Goal: Task Accomplishment & Management: Manage account settings

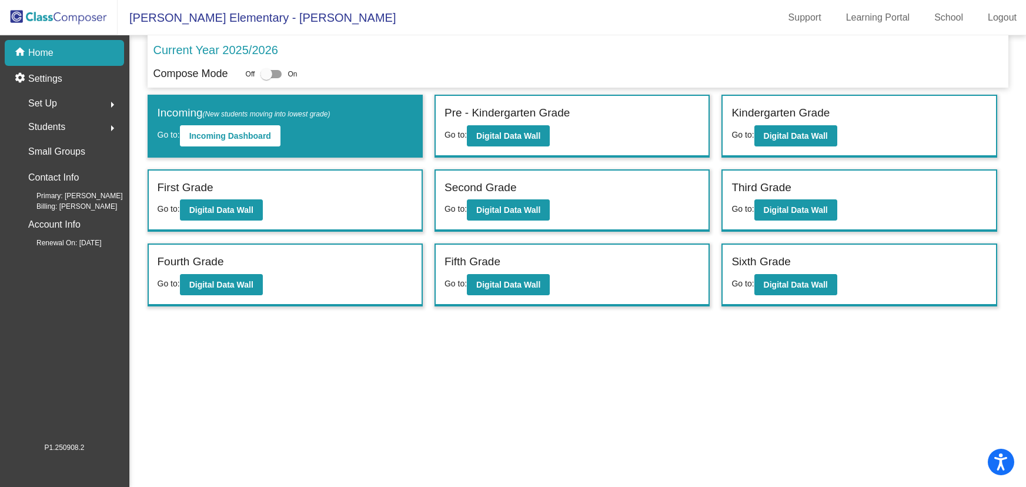
click at [513, 428] on mat-sidenav-content "Current Year 2025/2026 Compose Mode Off On Incoming (New students moving into l…" at bounding box center [577, 260] width 896 height 451
click at [772, 415] on mat-sidenav-content "Current Year 2025/2026 Compose Mode Off On Incoming (New students moving into l…" at bounding box center [577, 260] width 896 height 451
click at [508, 135] on b "Digital Data Wall" at bounding box center [508, 135] width 64 height 9
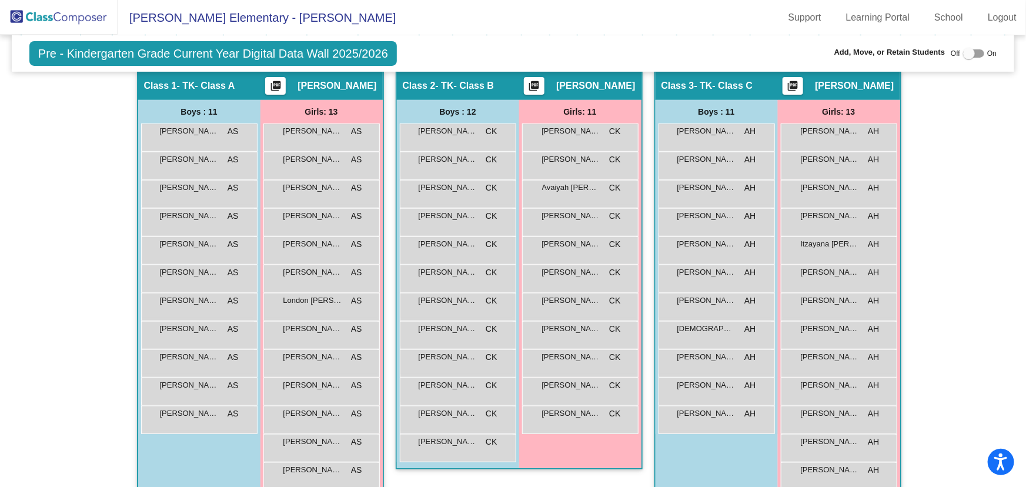
scroll to position [160, 0]
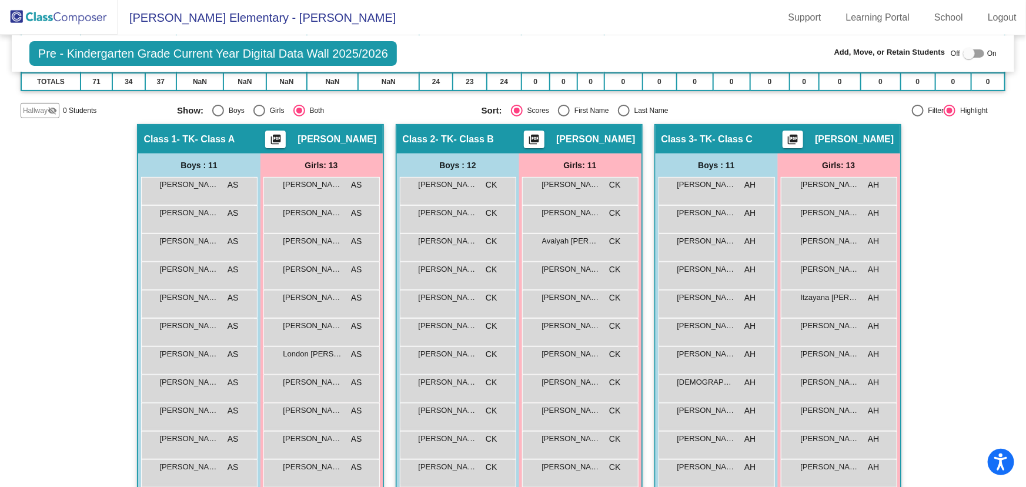
click at [620, 110] on div "Select an option" at bounding box center [624, 111] width 12 height 12
click at [623, 116] on input "Last Name" at bounding box center [623, 116] width 1 height 1
radio input "true"
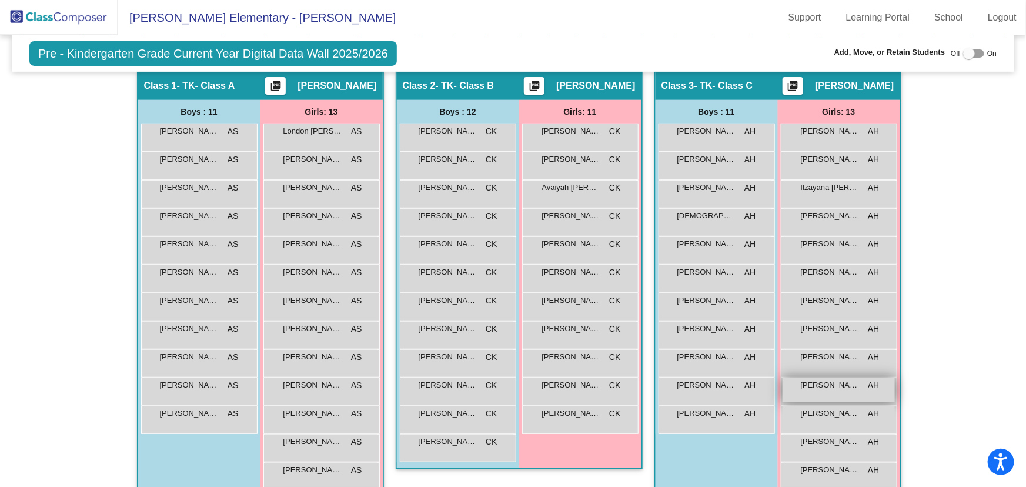
scroll to position [235, 0]
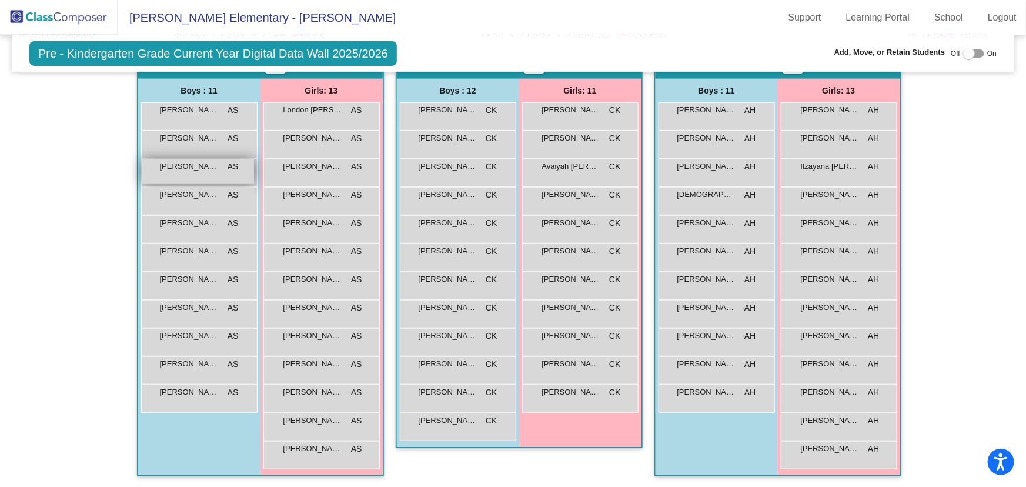
click at [188, 170] on div "[PERSON_NAME] AS lock do_not_disturb_alt" at bounding box center [198, 171] width 112 height 24
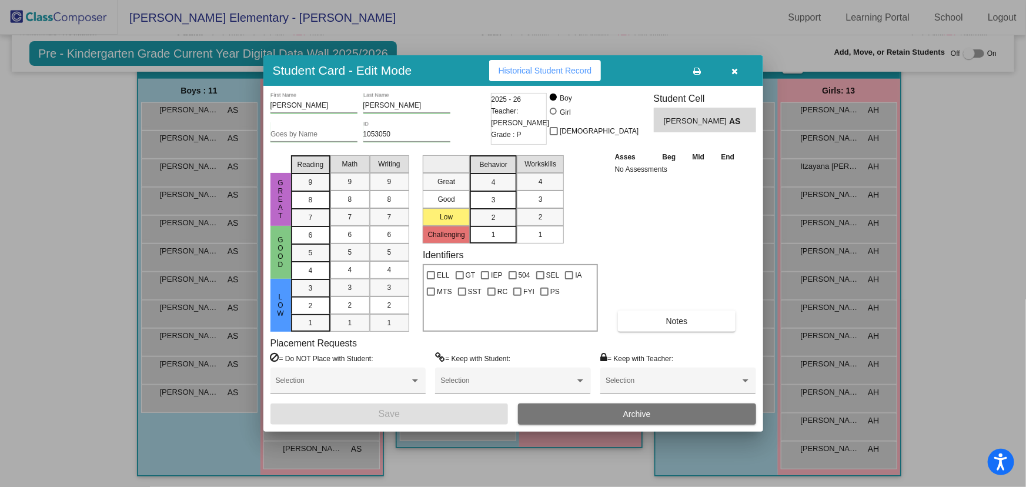
click at [661, 413] on button "Archive" at bounding box center [637, 413] width 238 height 21
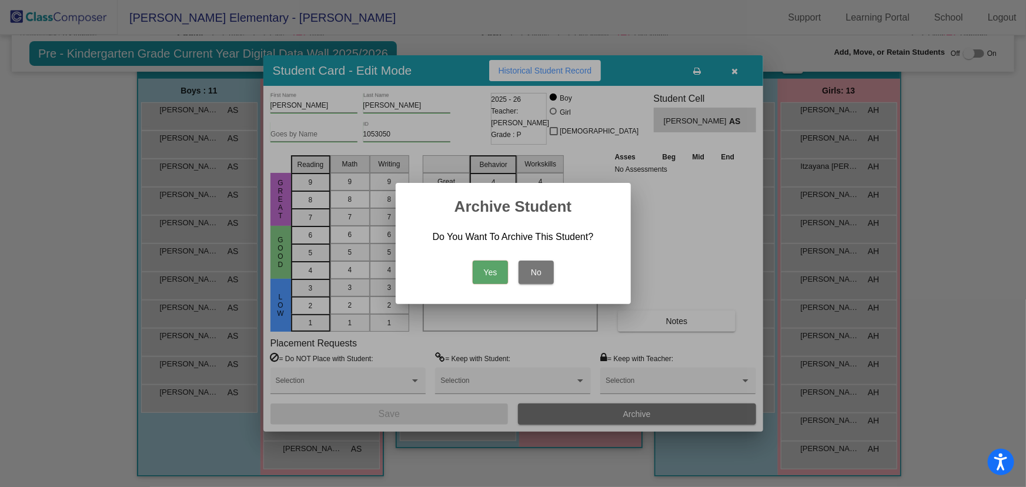
click at [484, 266] on button "Yes" at bounding box center [490, 272] width 35 height 24
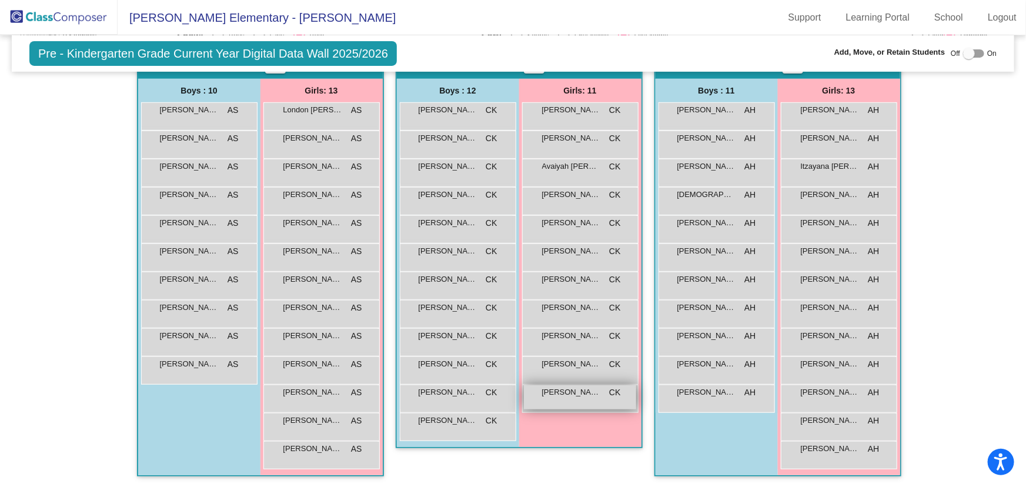
scroll to position [181, 0]
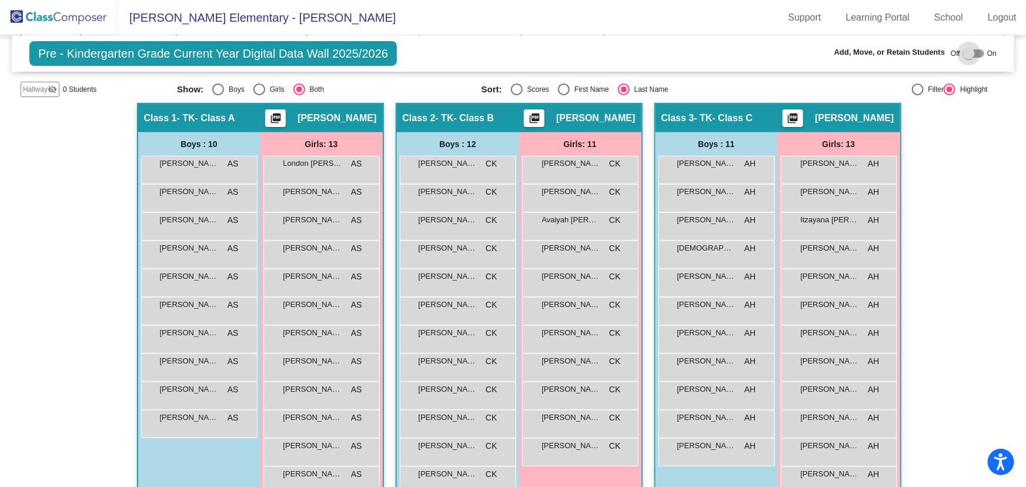
click at [963, 53] on div at bounding box center [969, 54] width 12 height 12
checkbox input "true"
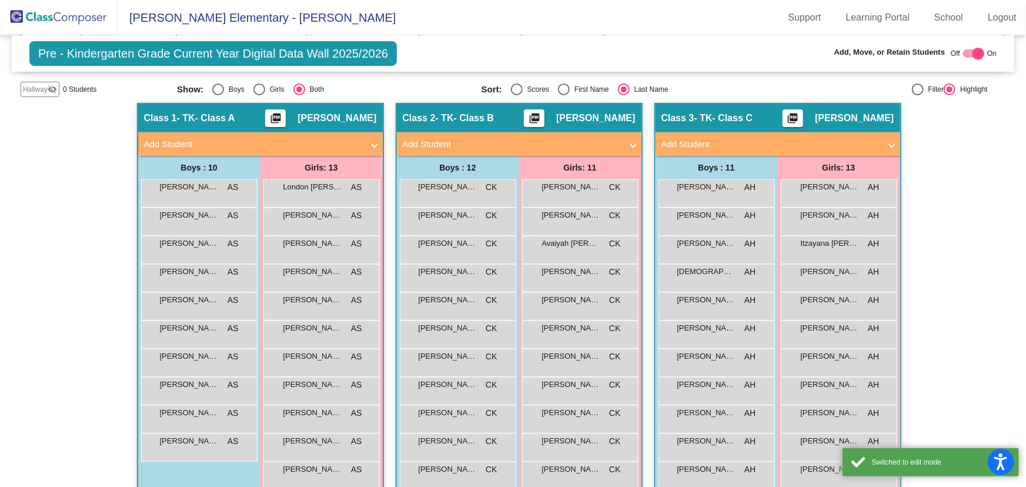
click at [487, 141] on mat-panel-title "Add Student" at bounding box center [512, 145] width 219 height 14
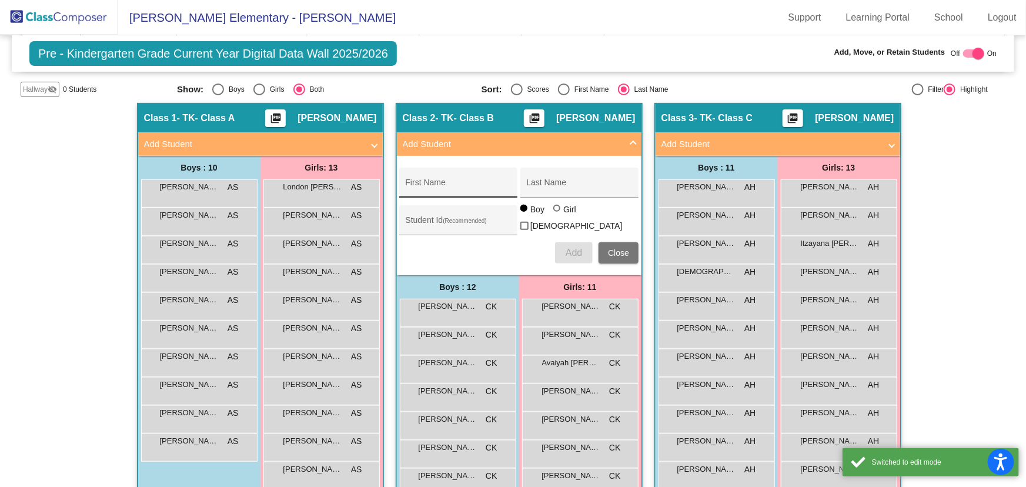
click at [442, 187] on input "First Name" at bounding box center [459, 186] width 106 height 9
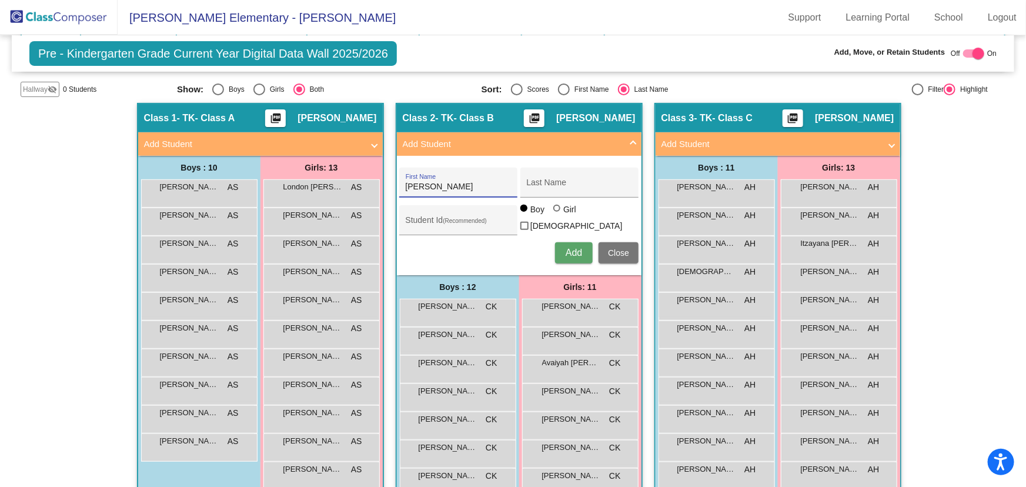
type input "[PERSON_NAME]"
type input "Corona"
type input "1054413"
click at [553, 212] on div at bounding box center [556, 208] width 7 height 7
click at [557, 215] on input "Girl" at bounding box center [557, 214] width 1 height 1
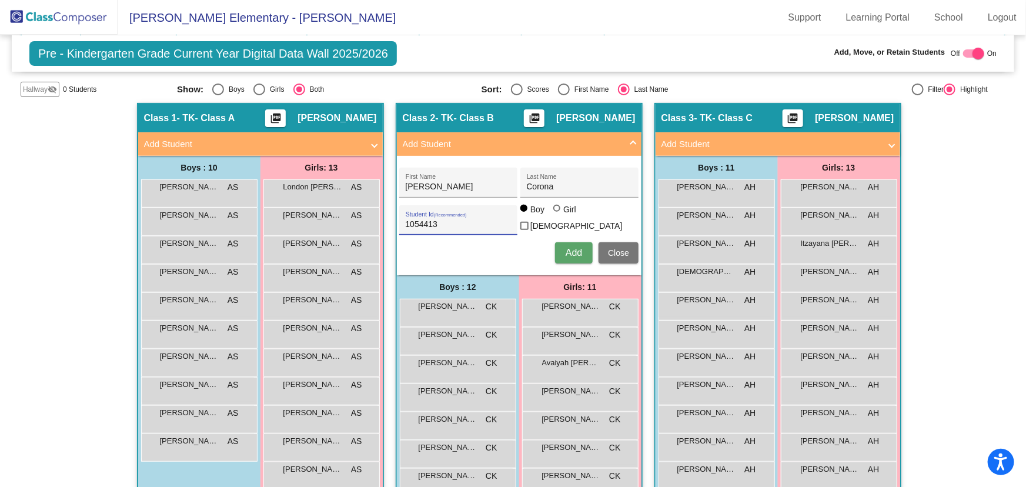
radio input "true"
click at [567, 249] on span "Add" at bounding box center [573, 252] width 16 height 10
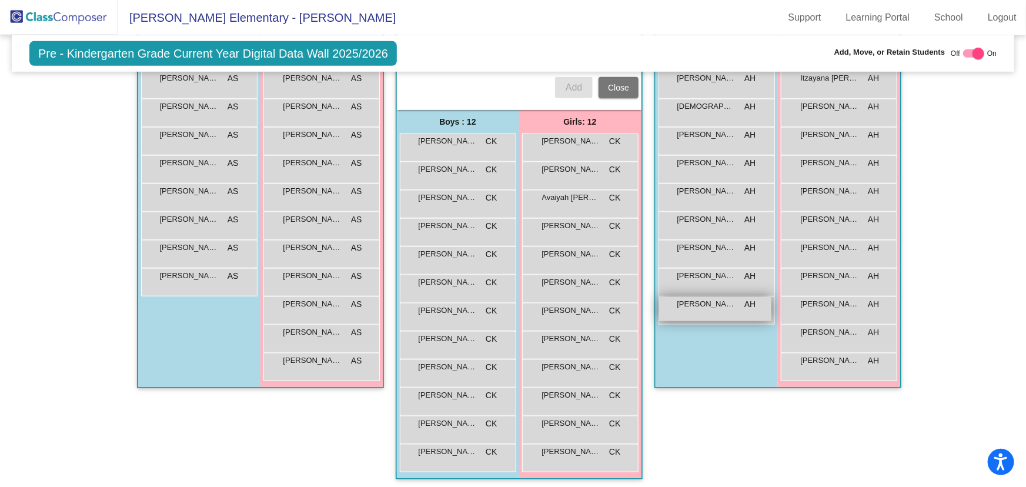
scroll to position [239, 0]
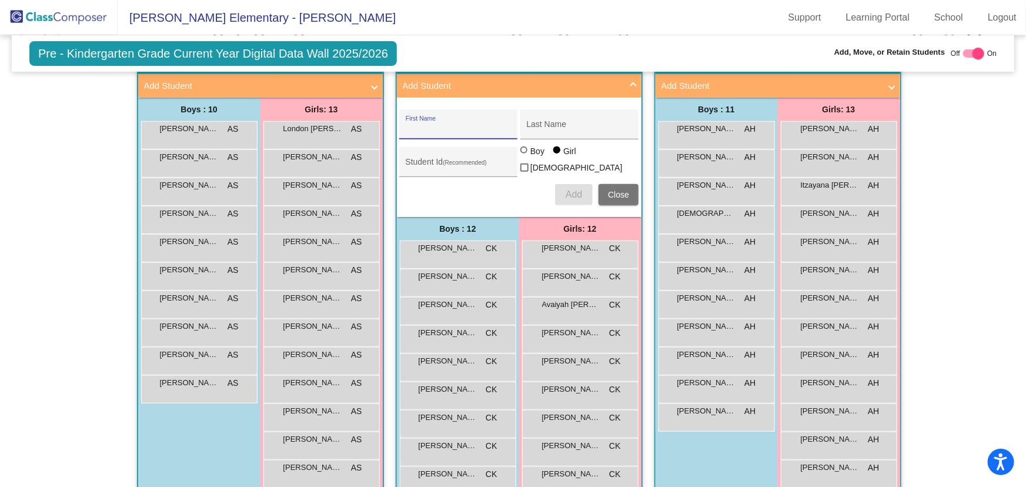
click at [614, 192] on span "Close" at bounding box center [618, 194] width 21 height 9
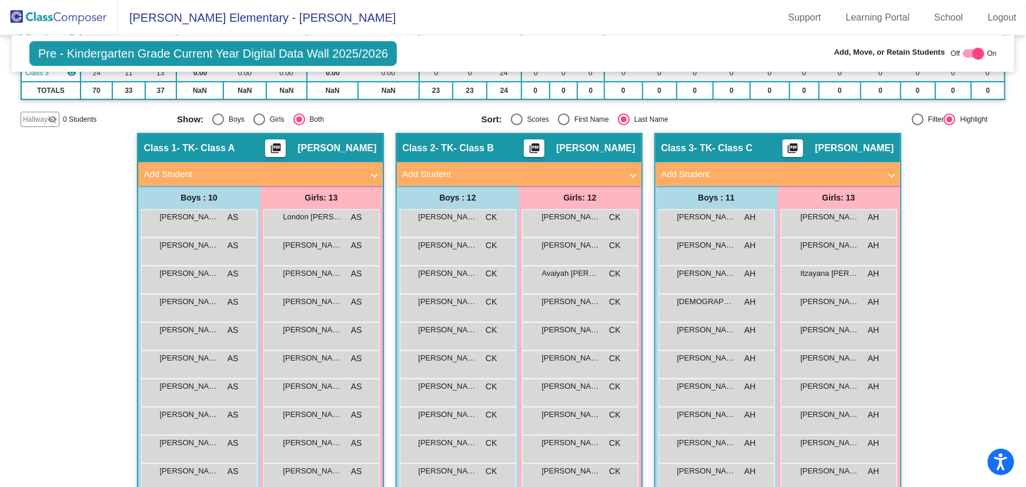
scroll to position [44, 0]
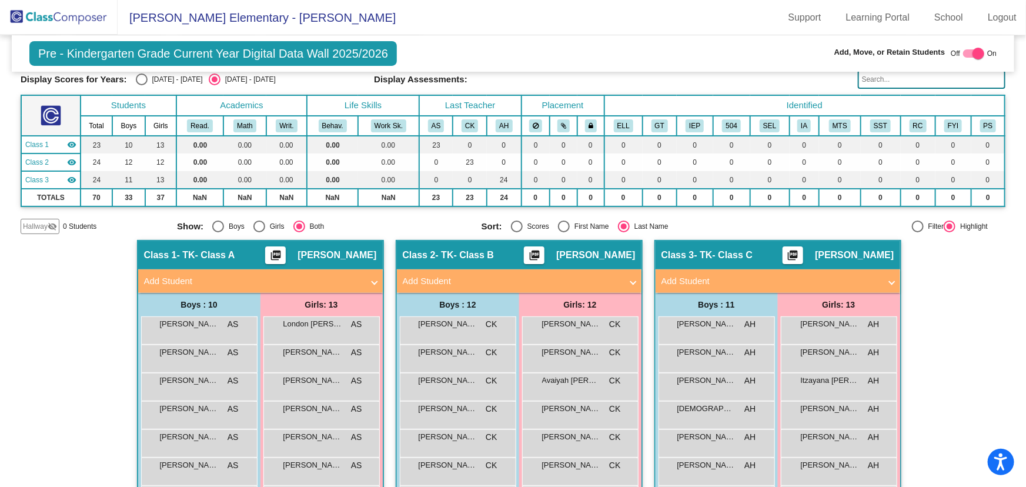
click at [51, 26] on img at bounding box center [59, 17] width 118 height 35
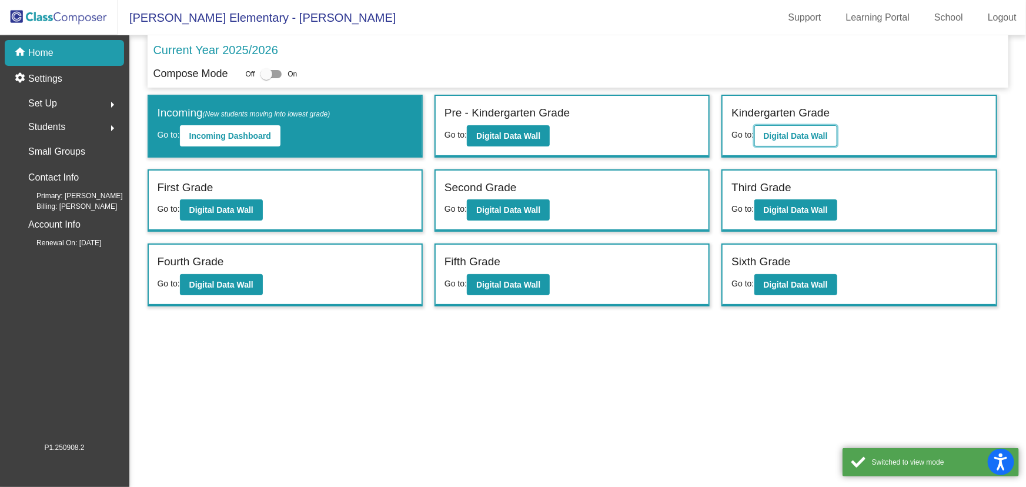
click at [776, 136] on b "Digital Data Wall" at bounding box center [796, 135] width 64 height 9
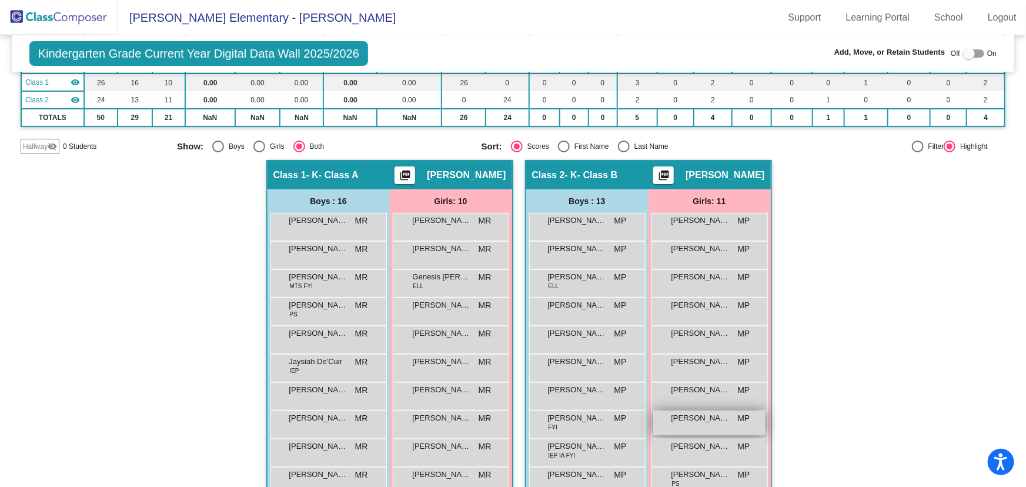
scroll to position [160, 0]
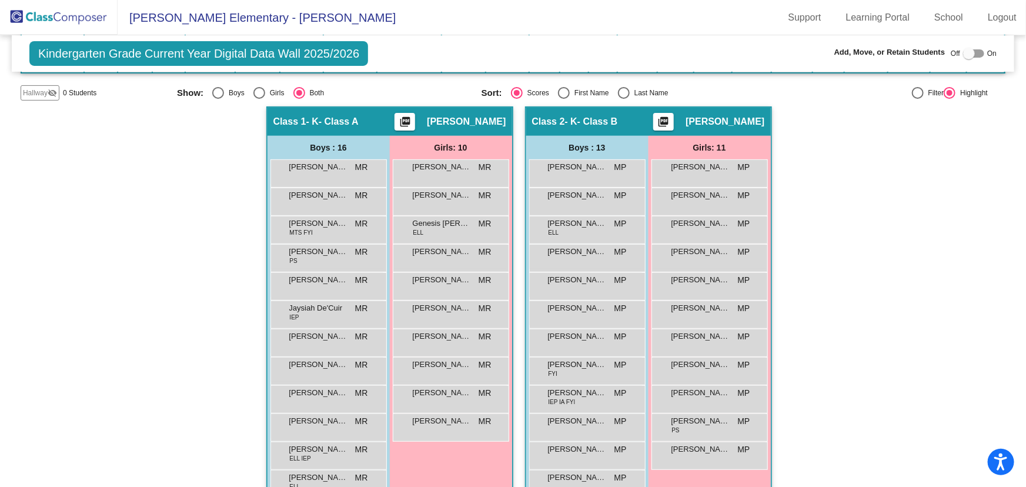
click at [622, 91] on div "Select an option" at bounding box center [624, 93] width 12 height 12
click at [623, 99] on input "Last Name" at bounding box center [623, 99] width 1 height 1
radio input "true"
click at [458, 282] on span "[PERSON_NAME]" at bounding box center [442, 280] width 59 height 12
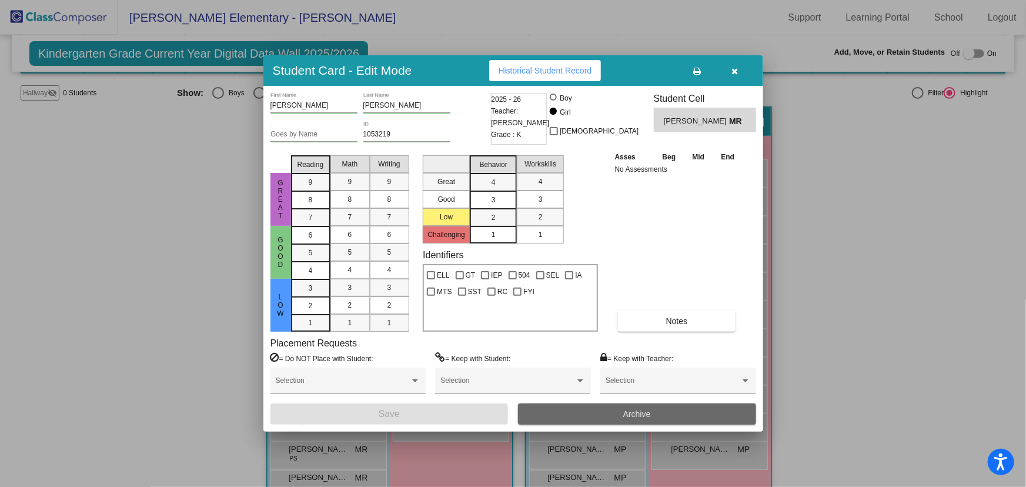
click at [593, 414] on button "Archive" at bounding box center [637, 413] width 238 height 21
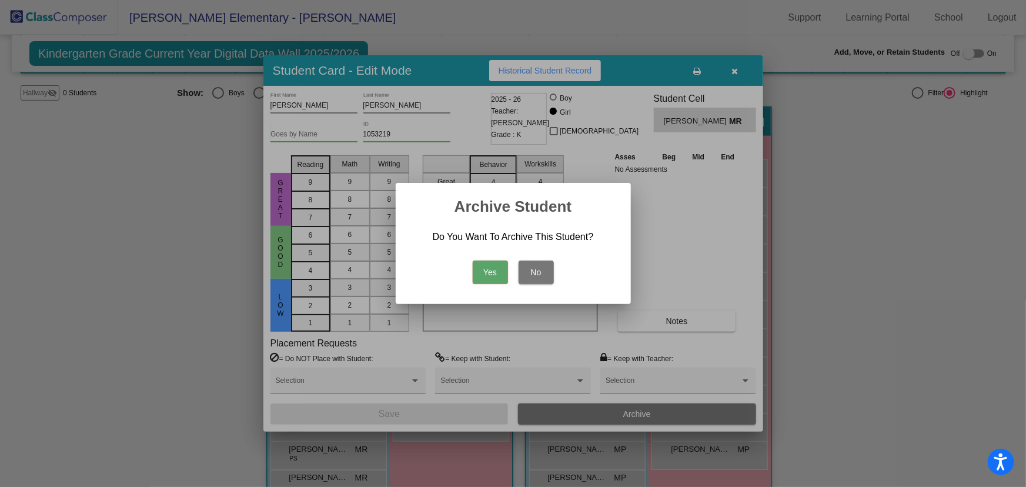
click at [488, 270] on button "Yes" at bounding box center [490, 272] width 35 height 24
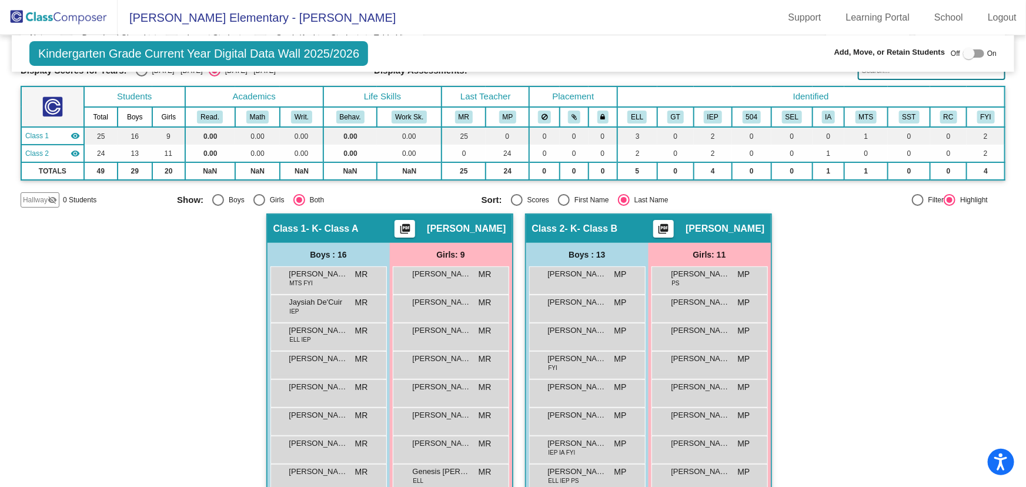
scroll to position [213, 0]
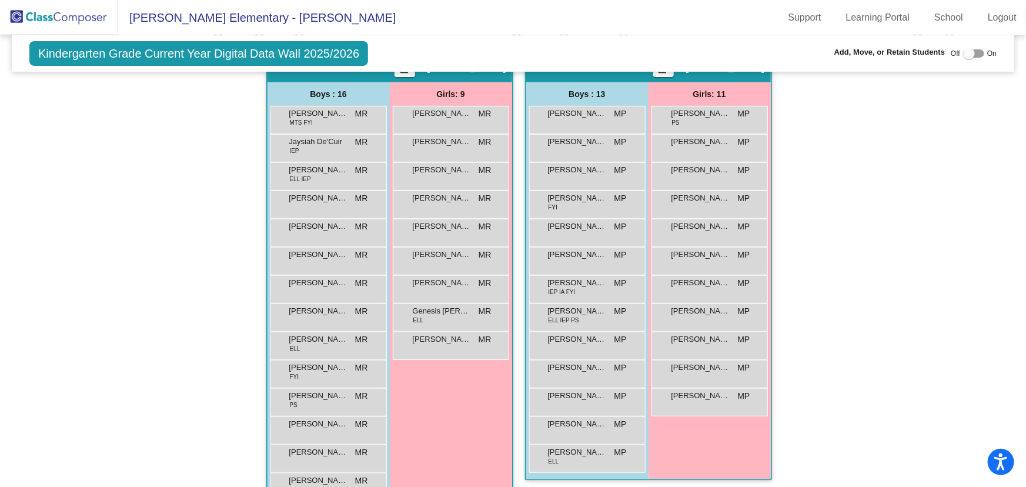
click at [61, 16] on img at bounding box center [59, 17] width 118 height 35
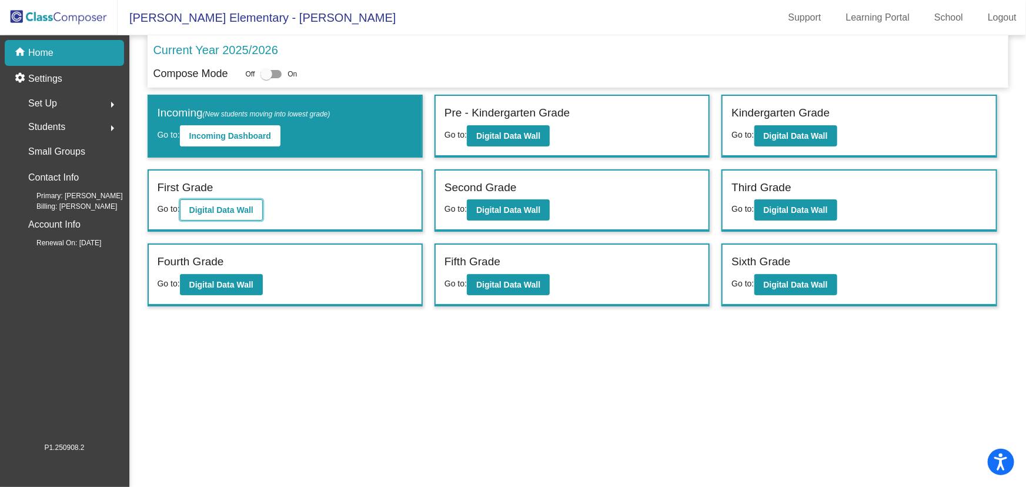
click at [224, 210] on b "Digital Data Wall" at bounding box center [221, 209] width 64 height 9
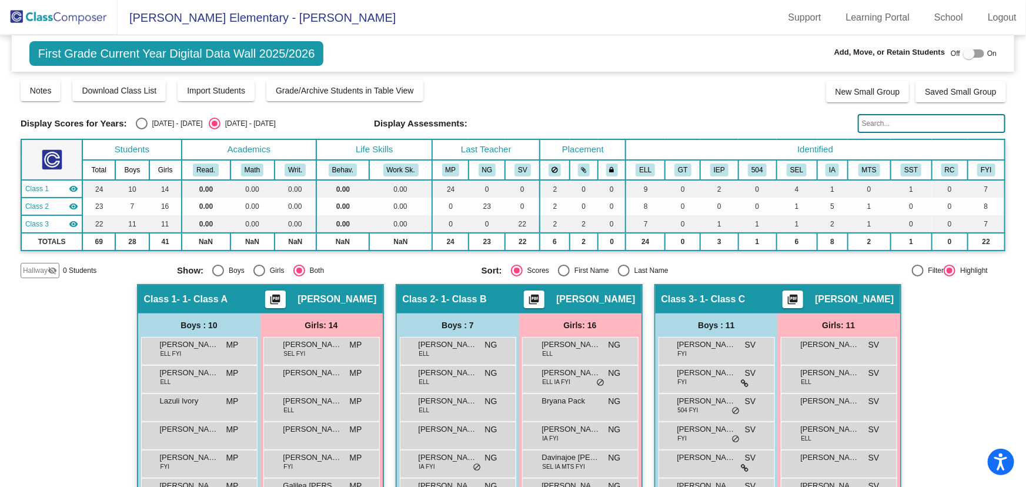
click at [620, 266] on div "Select an option" at bounding box center [624, 271] width 12 height 12
click at [623, 276] on input "Last Name" at bounding box center [623, 276] width 1 height 1
radio input "true"
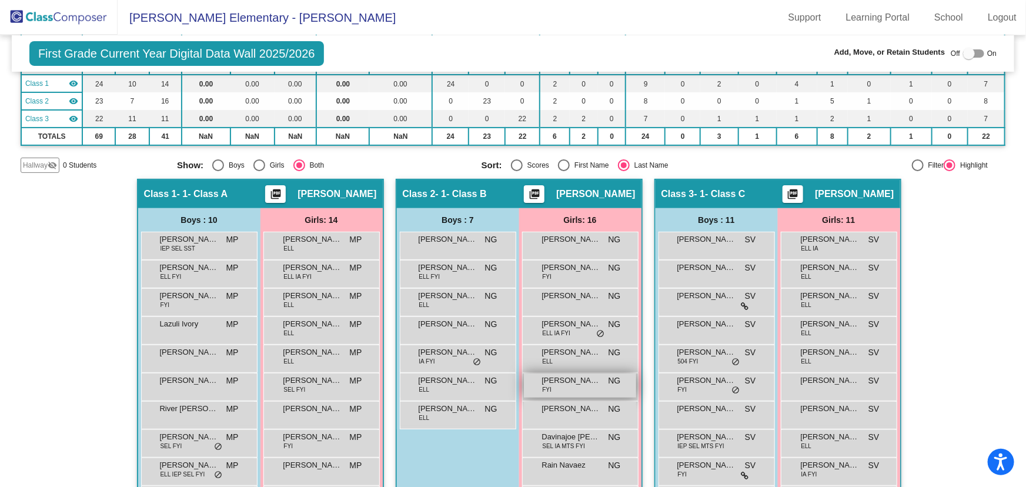
scroll to position [159, 0]
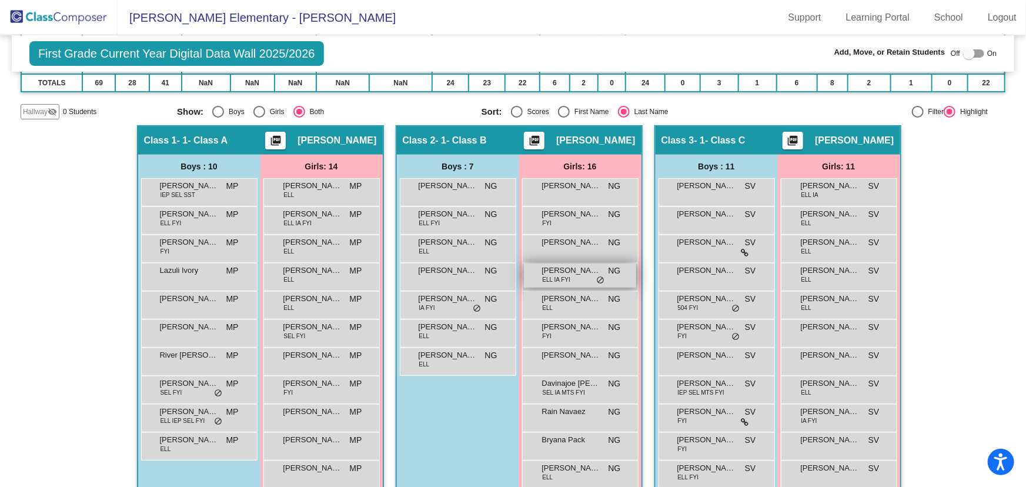
click at [567, 272] on span "[PERSON_NAME]" at bounding box center [571, 271] width 59 height 12
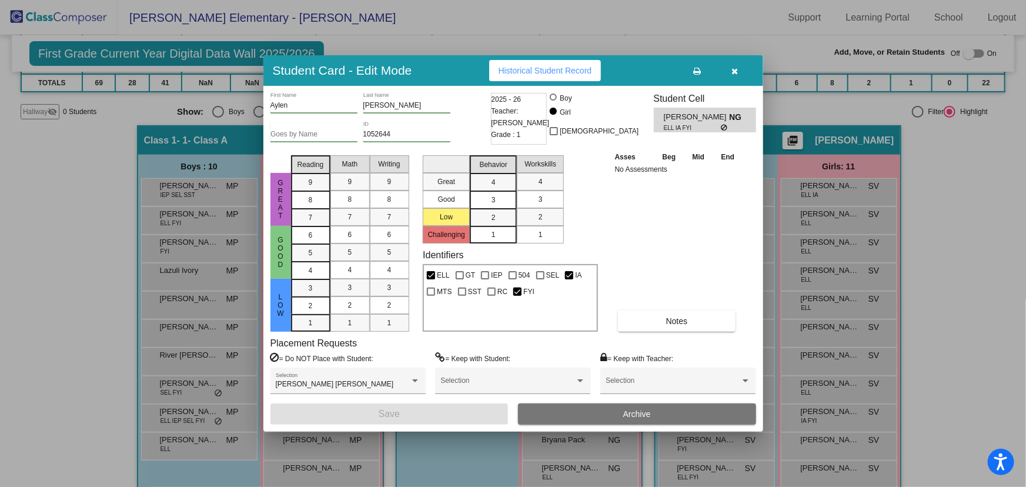
click at [615, 416] on button "Archive" at bounding box center [637, 413] width 238 height 21
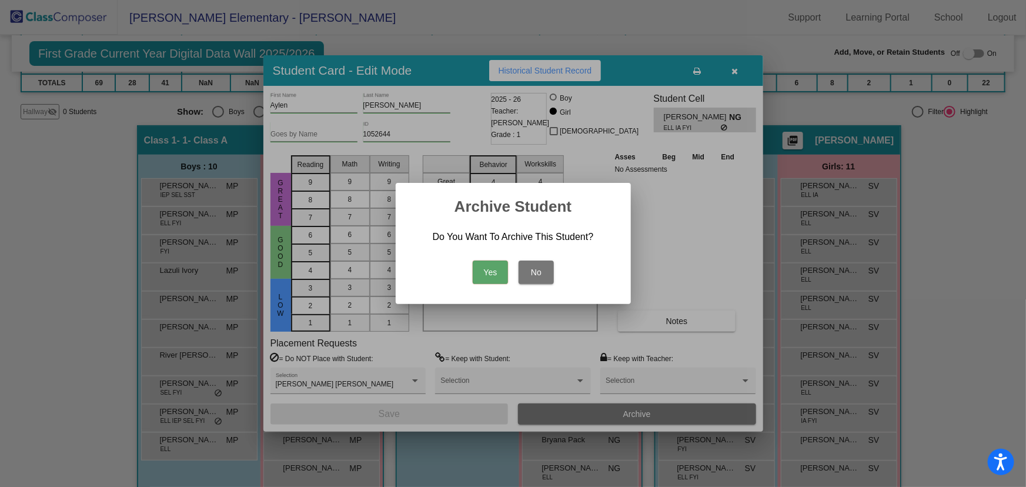
click at [481, 273] on button "Yes" at bounding box center [490, 272] width 35 height 24
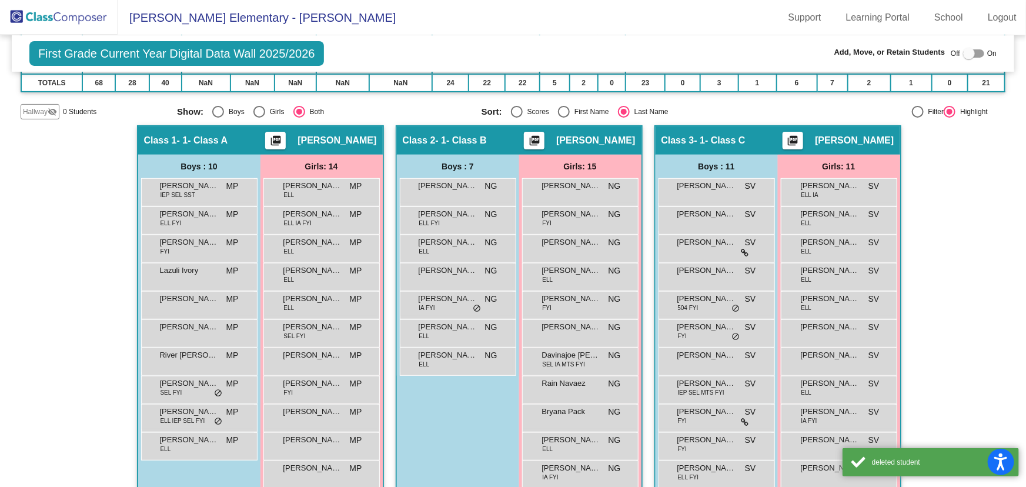
click at [56, 23] on img at bounding box center [59, 17] width 118 height 35
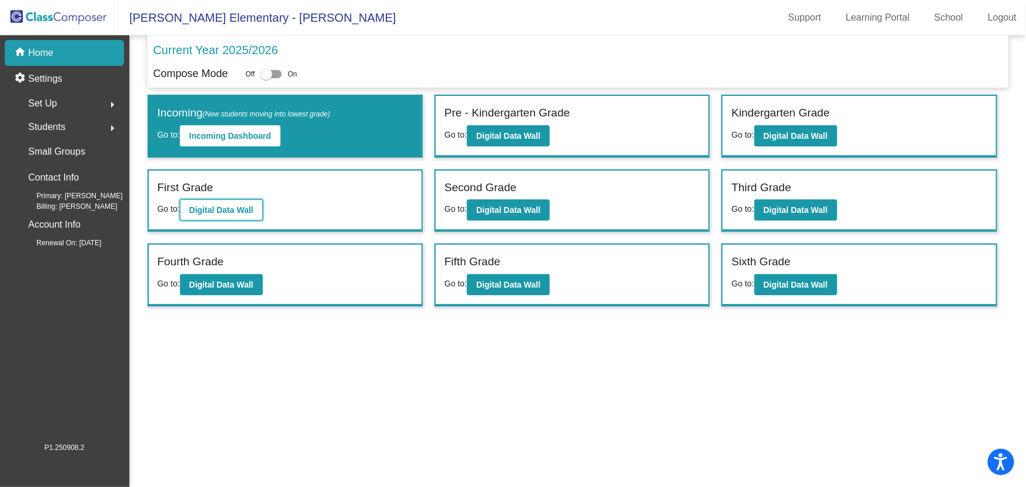
click at [247, 214] on button "Digital Data Wall" at bounding box center [221, 209] width 83 height 21
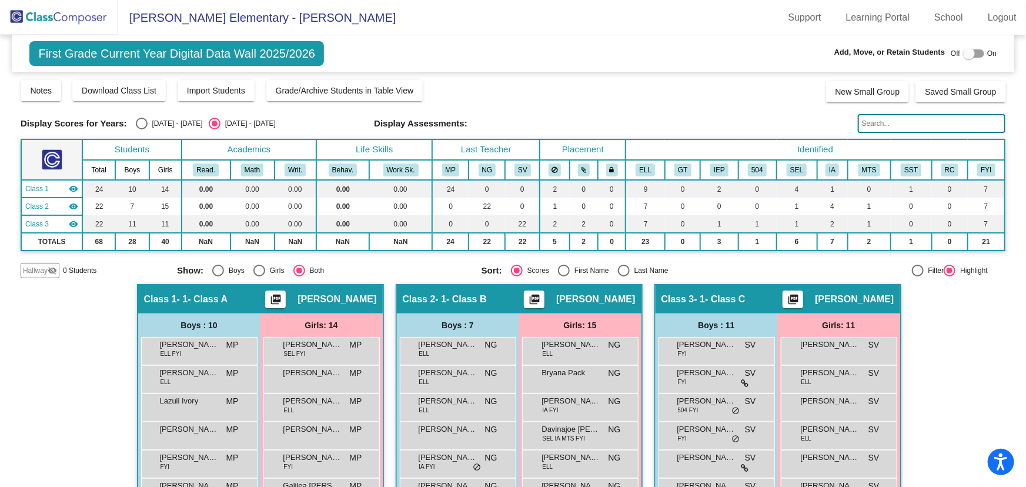
click at [67, 16] on img at bounding box center [59, 17] width 118 height 35
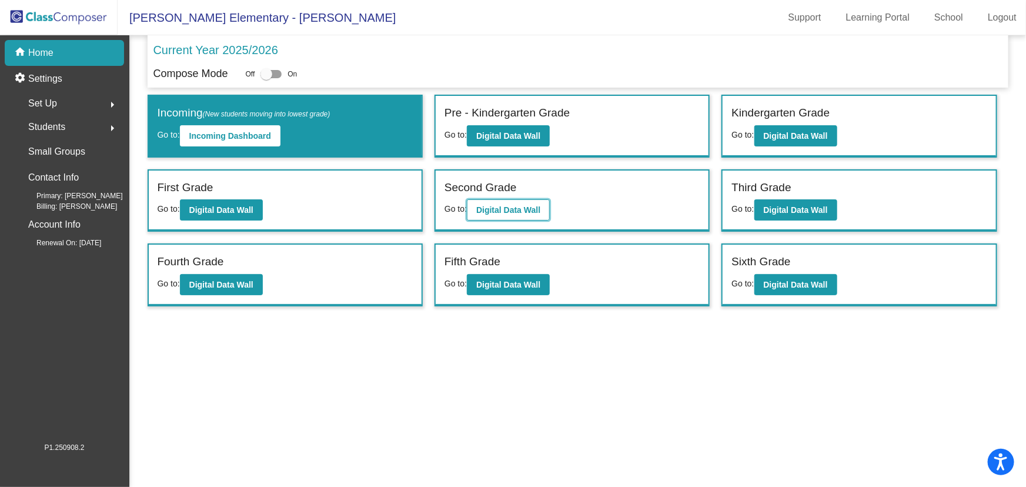
click at [495, 215] on button "Digital Data Wall" at bounding box center [508, 209] width 83 height 21
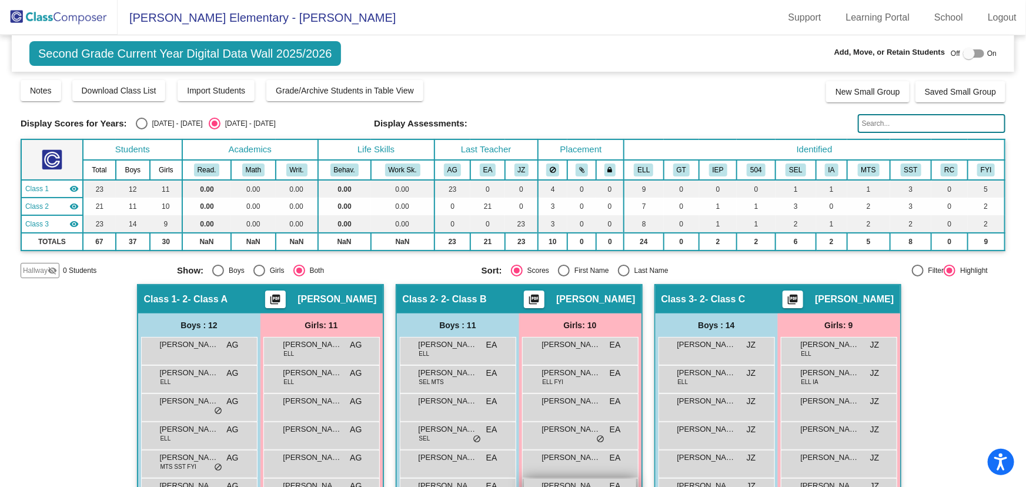
scroll to position [160, 0]
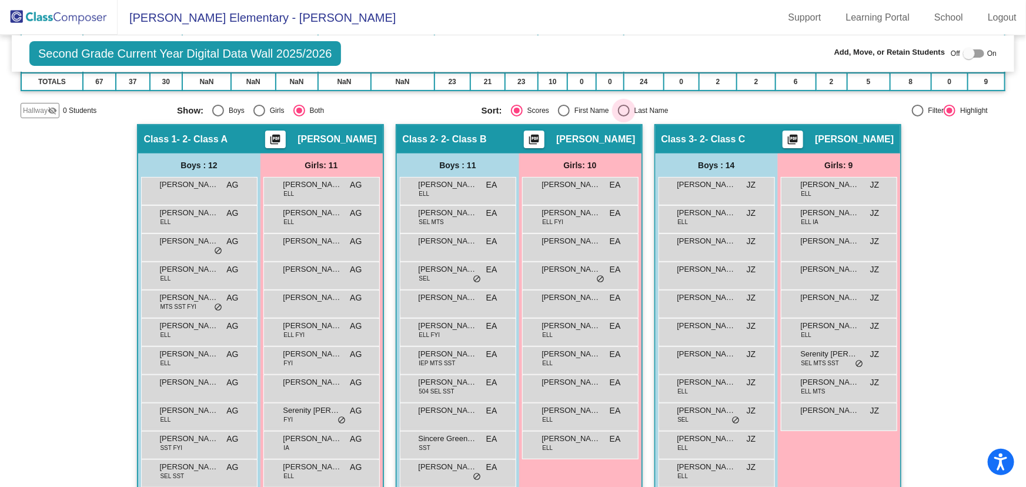
click at [624, 111] on div "Select an option" at bounding box center [624, 111] width 0 height 0
click at [623, 116] on input "Last Name" at bounding box center [623, 116] width 1 height 1
radio input "true"
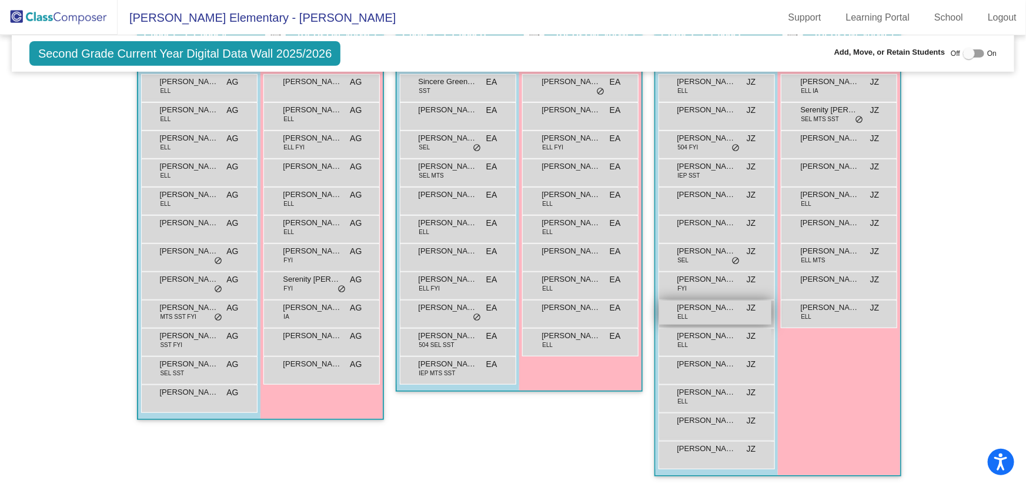
scroll to position [102, 0]
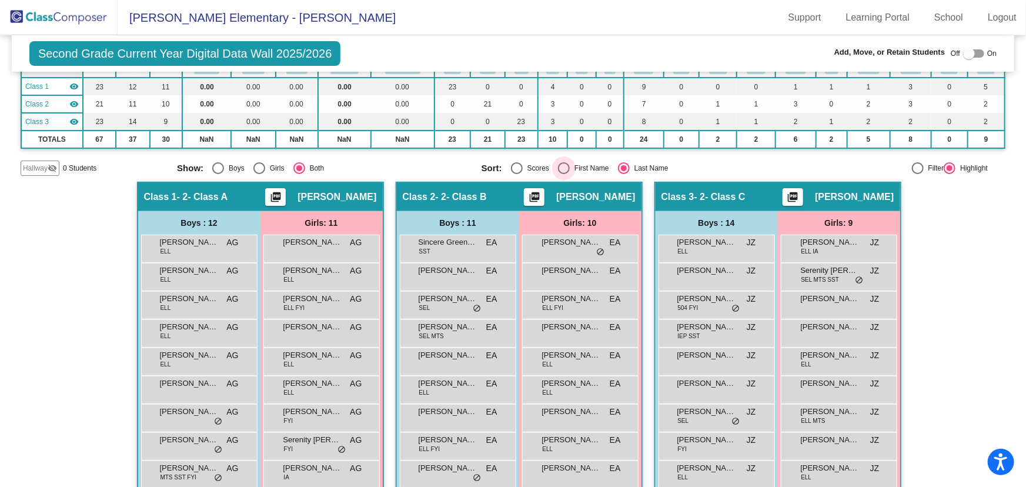
click at [560, 167] on div "Select an option" at bounding box center [564, 168] width 12 height 12
click at [563, 174] on input "First Name" at bounding box center [563, 174] width 1 height 1
radio input "true"
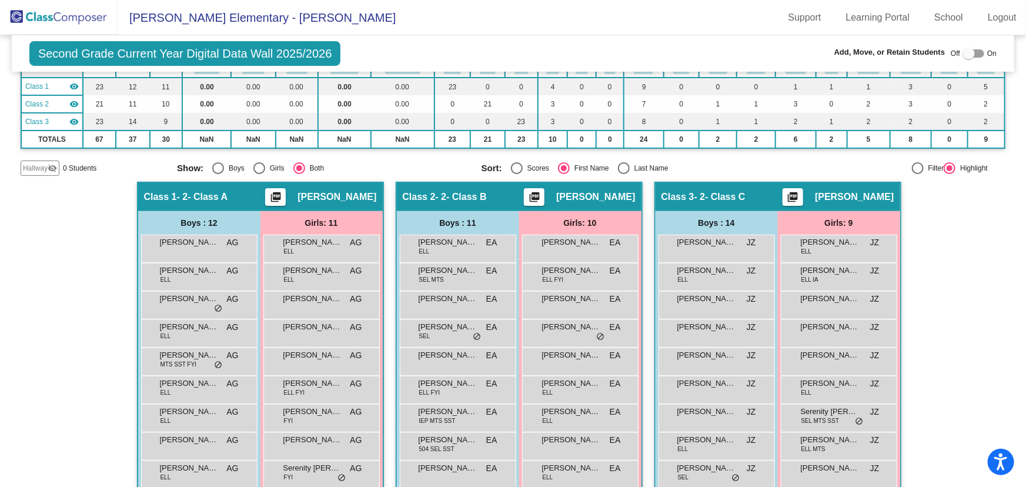
drag, startPoint x: 619, startPoint y: 167, endPoint x: 718, endPoint y: 240, distance: 123.2
click at [624, 168] on div "Select an option" at bounding box center [624, 168] width 0 height 0
click at [623, 174] on input "Last Name" at bounding box center [623, 174] width 1 height 1
radio input "true"
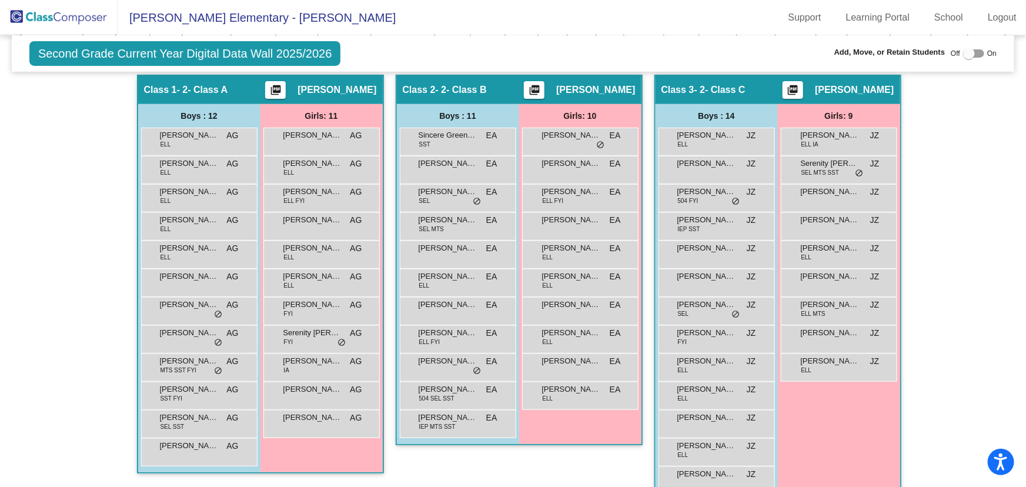
scroll to position [156, 0]
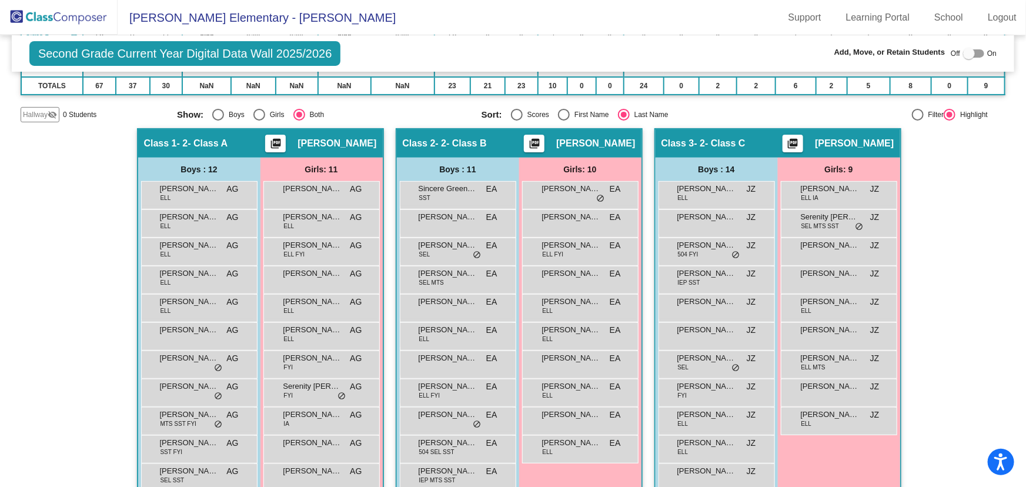
click at [965, 53] on div at bounding box center [969, 54] width 12 height 12
checkbox input "true"
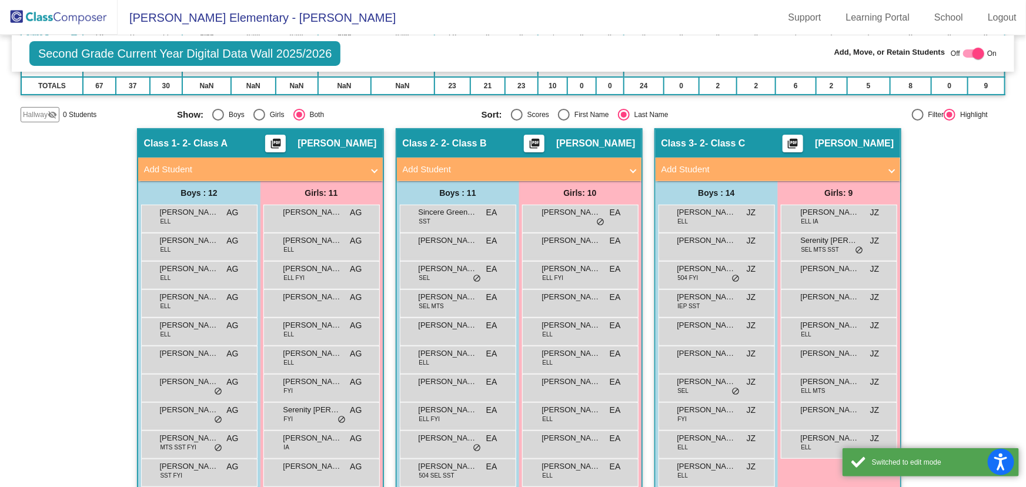
click at [255, 169] on mat-panel-title "Add Student" at bounding box center [253, 170] width 219 height 14
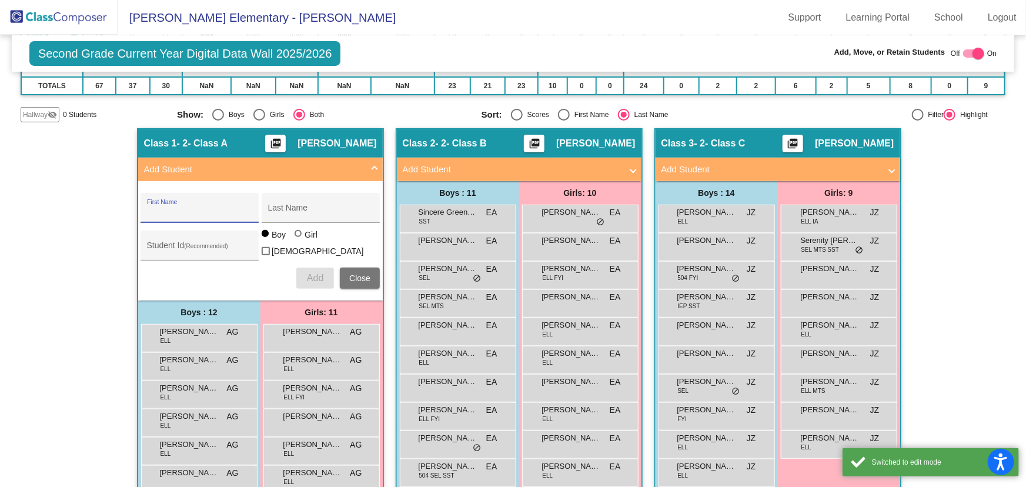
click at [185, 212] on input "First Name" at bounding box center [200, 211] width 106 height 9
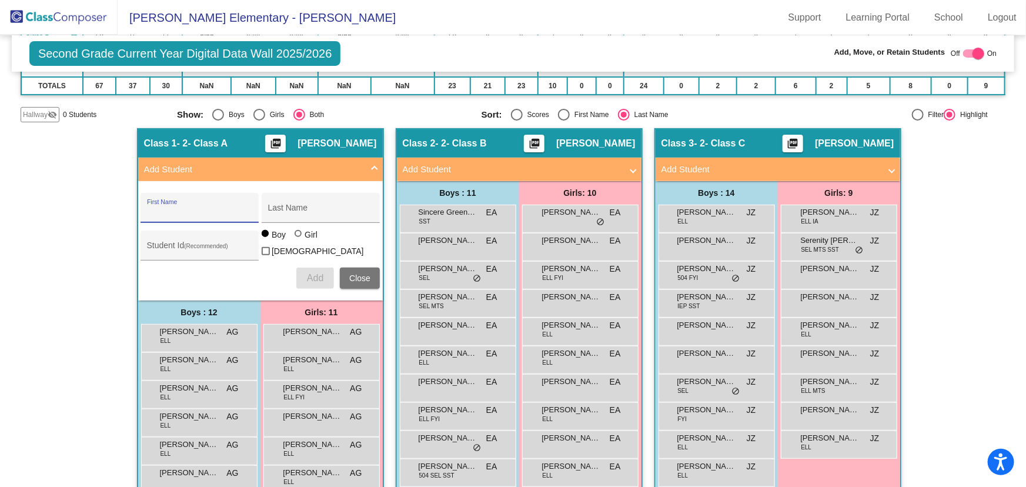
drag, startPoint x: 161, startPoint y: 205, endPoint x: 146, endPoint y: 213, distance: 16.8
click at [147, 213] on input "First Name" at bounding box center [200, 211] width 106 height 9
paste input "Abdulqawi"
type input "Abdulqawi"
paste input "[PERSON_NAME]"
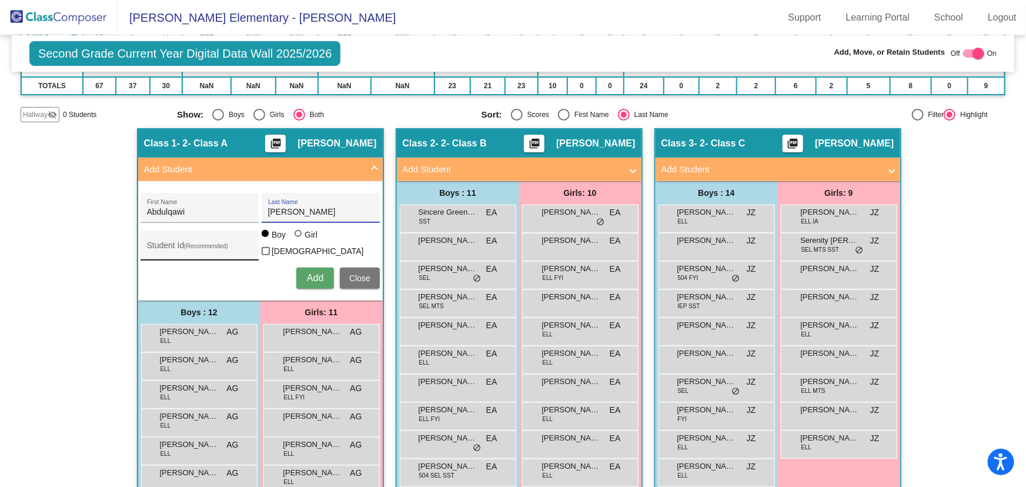
type input "[PERSON_NAME]"
click at [179, 245] on input "Student Id (Recommended)" at bounding box center [200, 249] width 106 height 9
paste input "1048386"
type input "1048386"
click at [315, 273] on span "Add" at bounding box center [315, 278] width 16 height 10
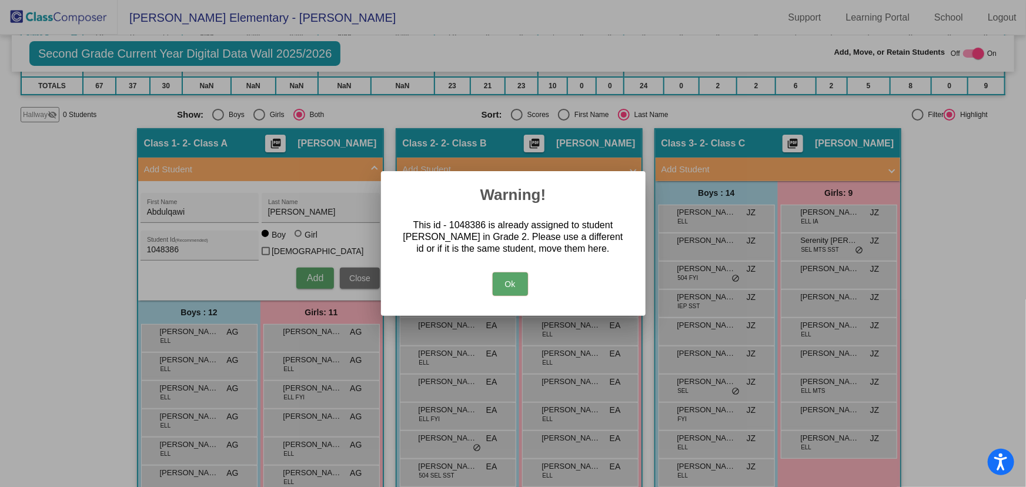
click at [511, 282] on button "Ok" at bounding box center [510, 284] width 35 height 24
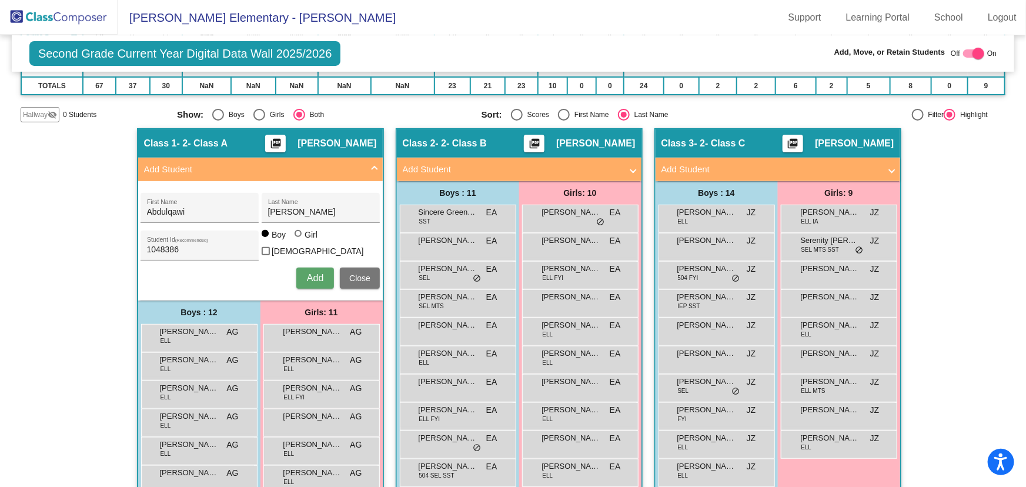
click at [359, 273] on span "Close" at bounding box center [359, 277] width 21 height 9
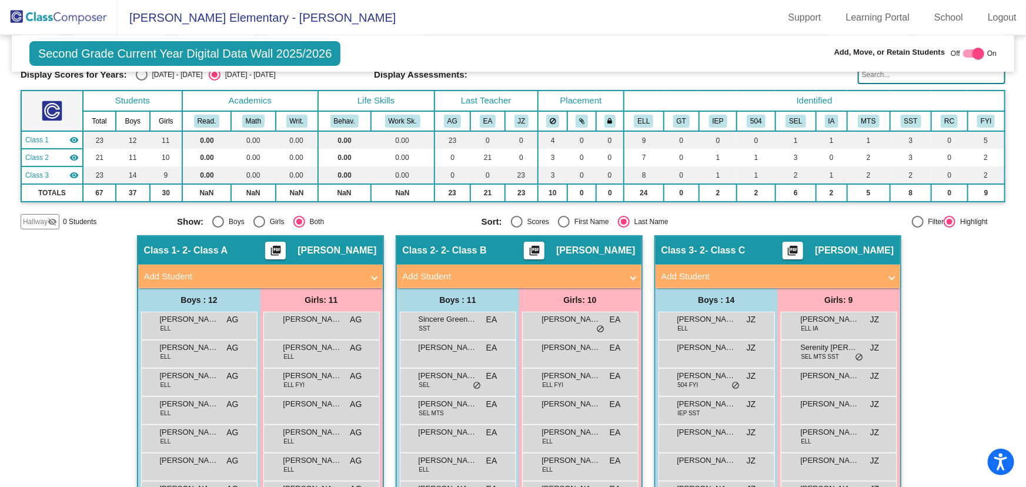
scroll to position [0, 0]
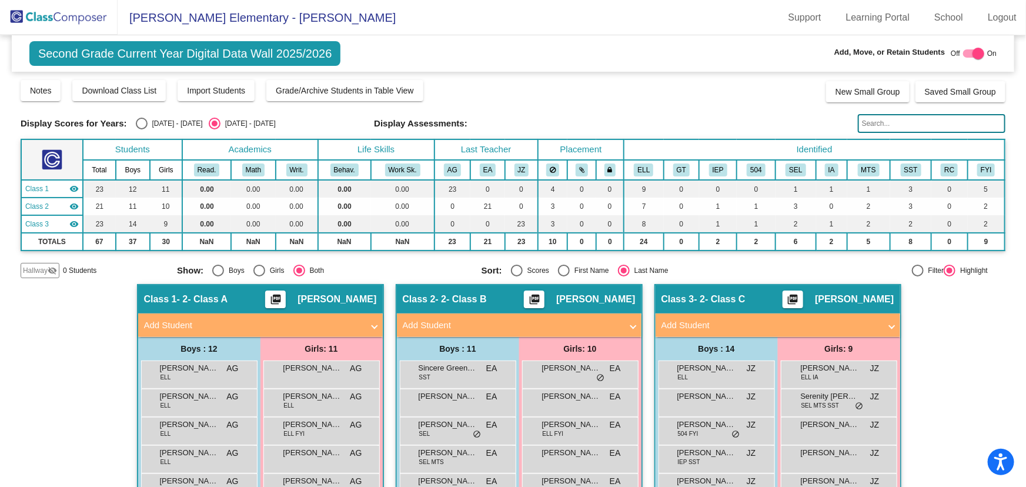
click at [256, 269] on div "Select an option" at bounding box center [259, 271] width 12 height 12
click at [259, 276] on input "Girls" at bounding box center [259, 276] width 1 height 1
radio input "true"
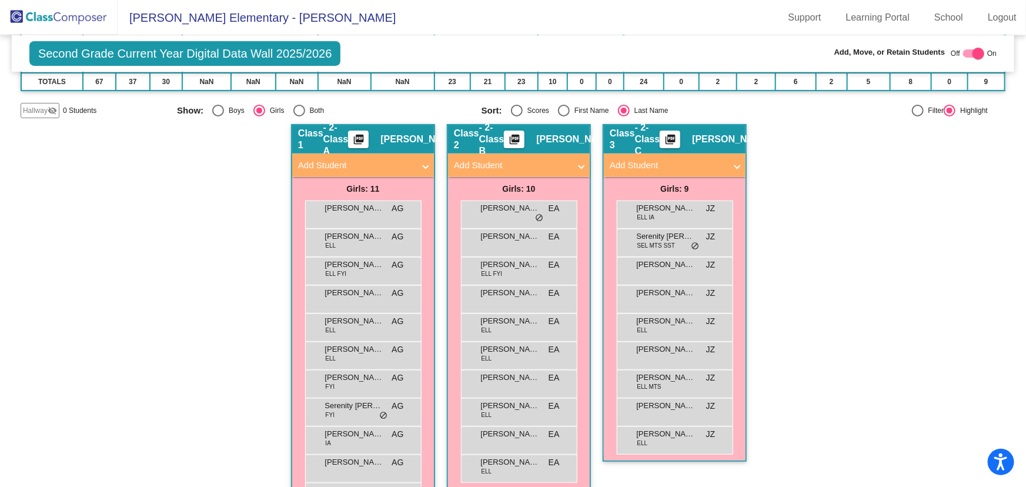
scroll to position [201, 0]
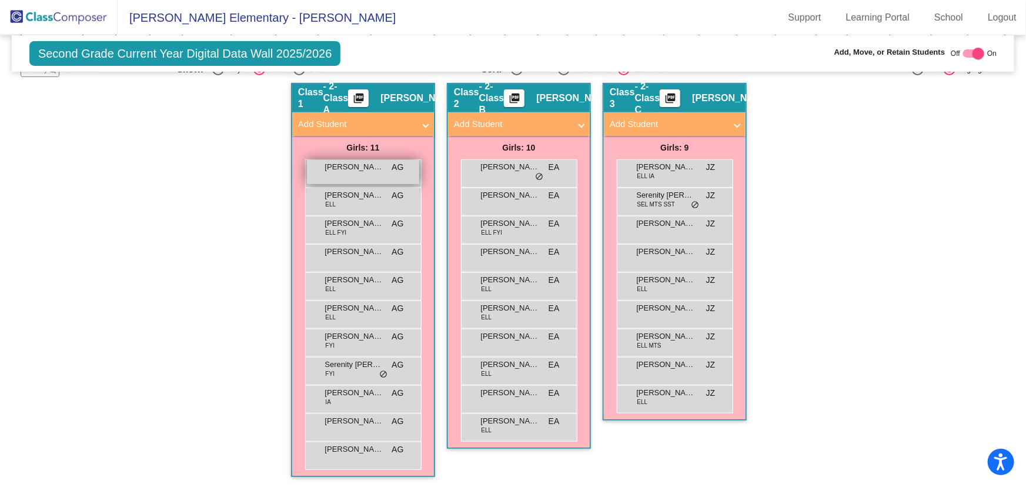
click at [362, 178] on div "[PERSON_NAME] AG lock do_not_disturb_alt" at bounding box center [363, 172] width 112 height 24
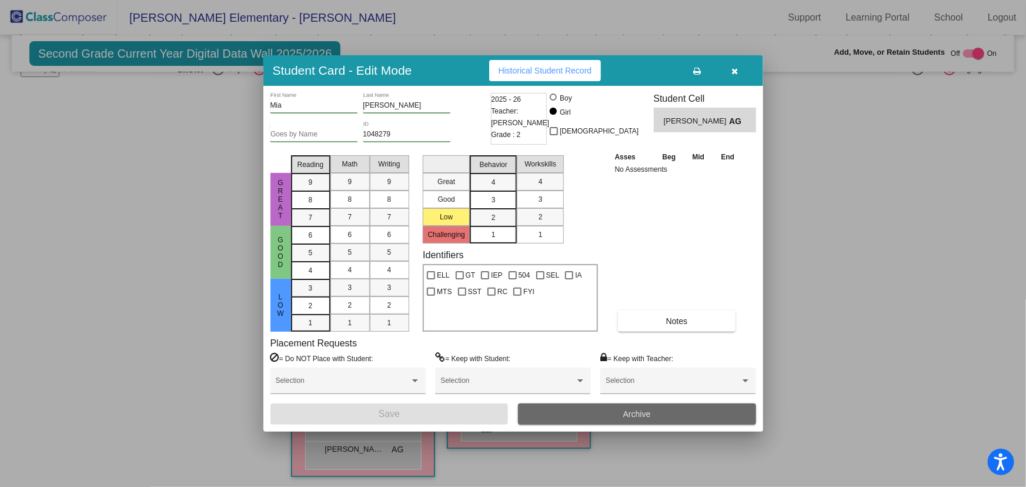
click at [682, 414] on button "Archive" at bounding box center [637, 413] width 238 height 21
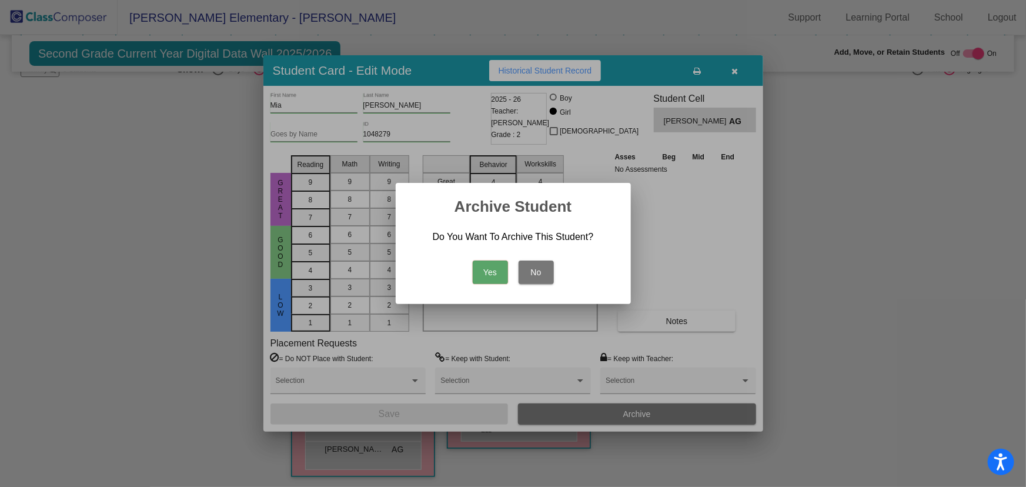
click at [542, 270] on button "No" at bounding box center [535, 272] width 35 height 24
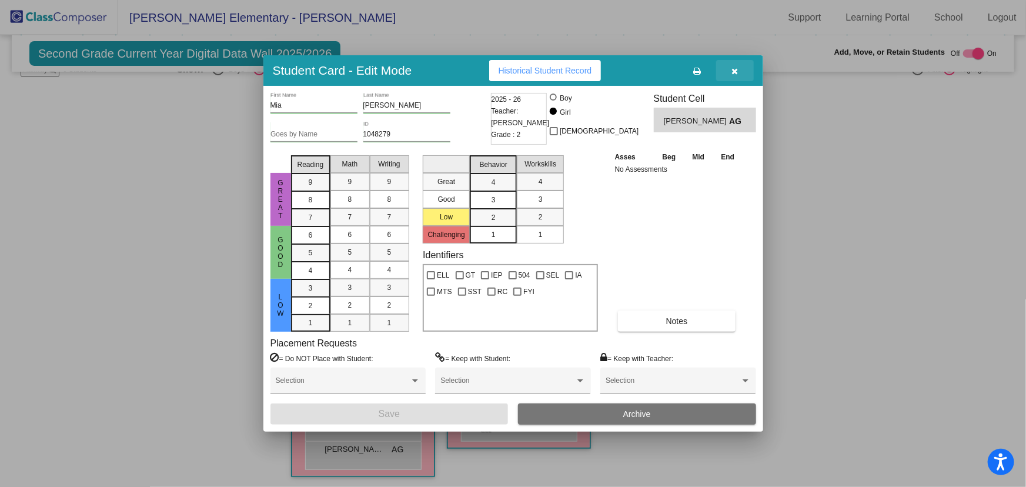
drag, startPoint x: 735, startPoint y: 71, endPoint x: 450, endPoint y: 118, distance: 288.8
click at [735, 71] on icon "button" at bounding box center [734, 71] width 6 height 8
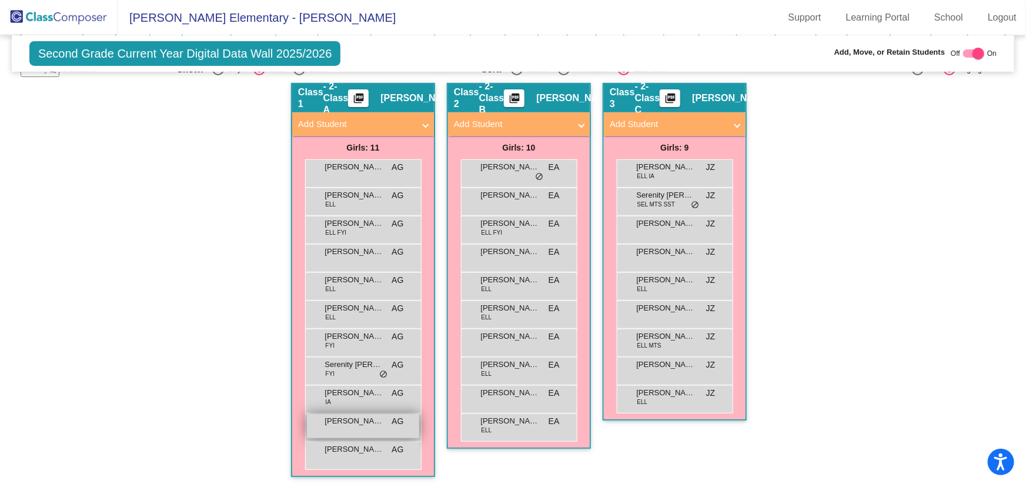
click at [353, 426] on div "[PERSON_NAME] AG lock do_not_disturb_alt" at bounding box center [363, 426] width 112 height 24
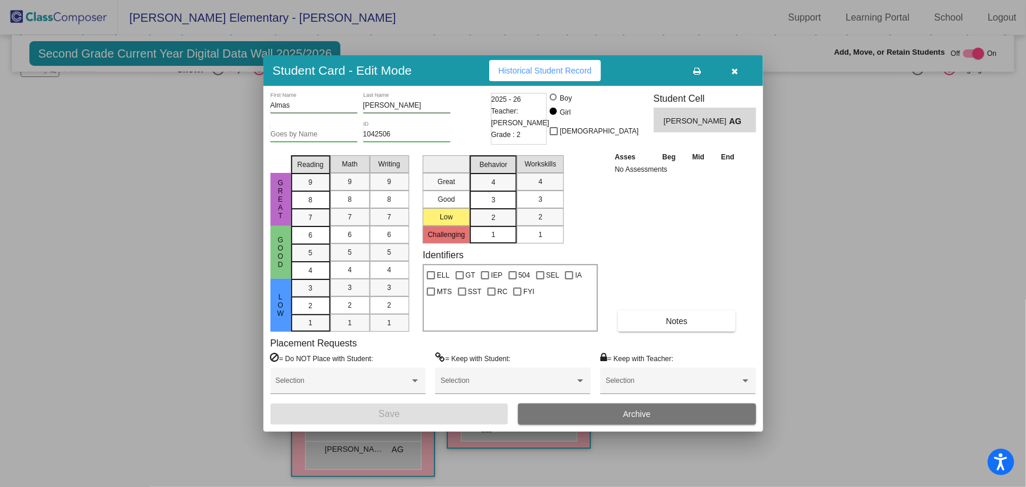
click at [625, 414] on span "Archive" at bounding box center [637, 413] width 28 height 9
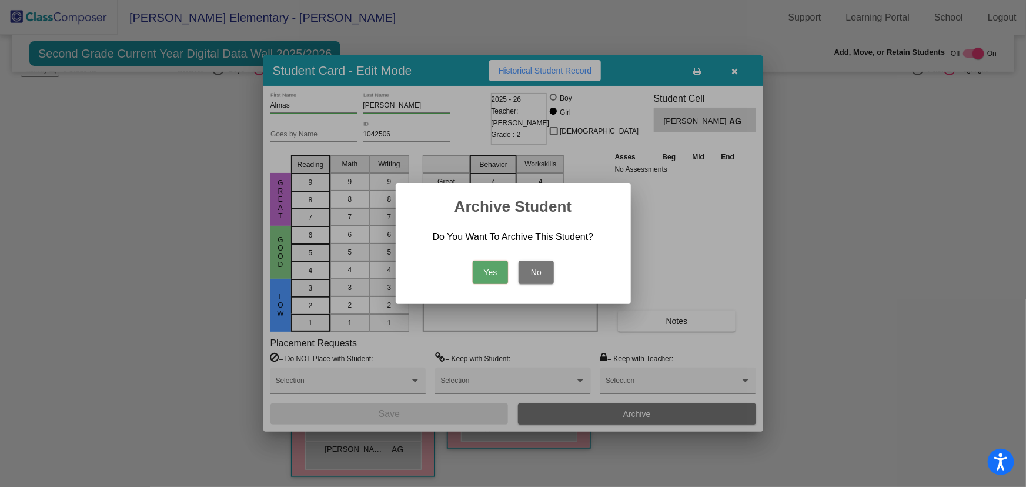
click at [488, 262] on button "Yes" at bounding box center [490, 272] width 35 height 24
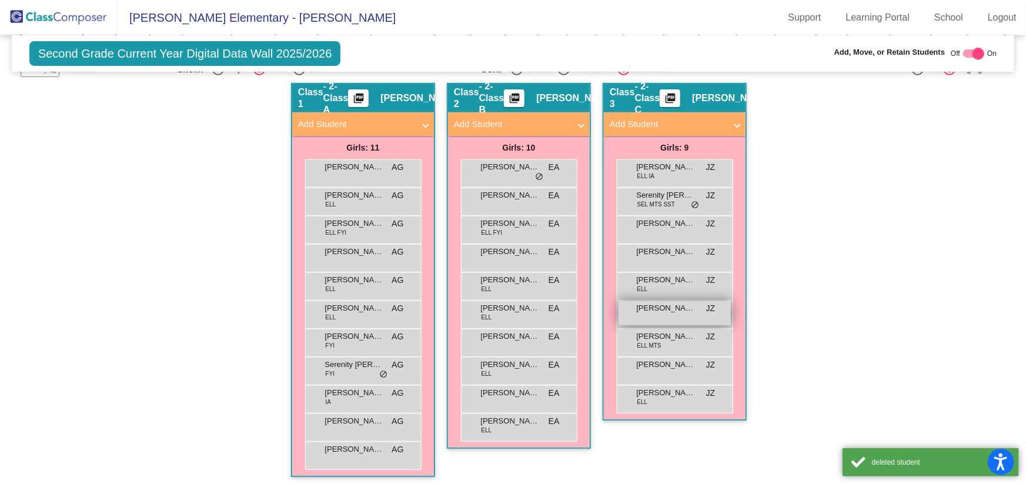
scroll to position [173, 0]
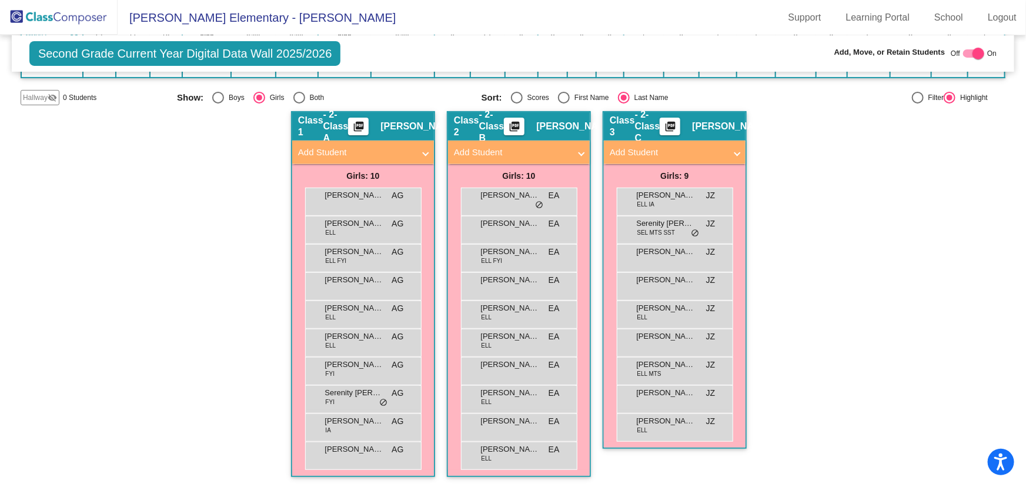
drag, startPoint x: 41, startPoint y: 11, endPoint x: 45, endPoint y: 21, distance: 11.0
click at [41, 11] on img at bounding box center [59, 17] width 118 height 35
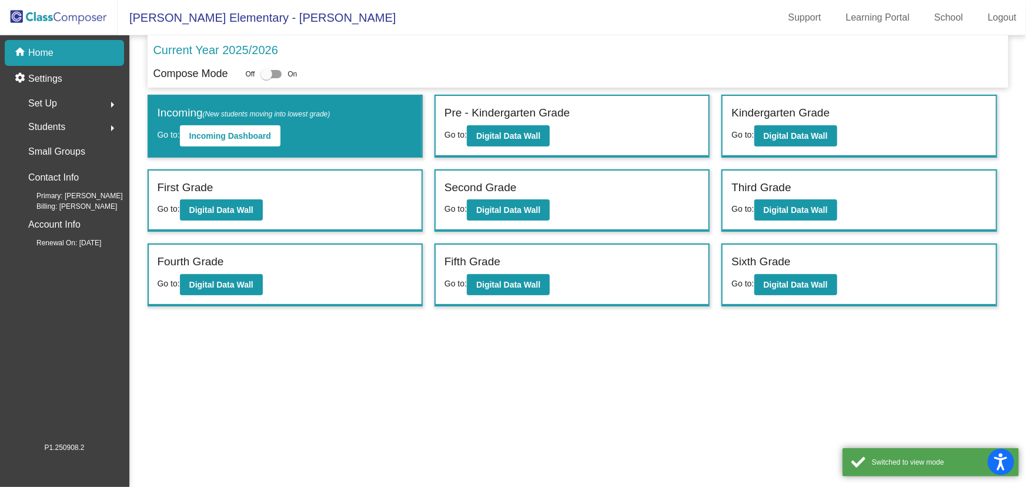
click at [113, 103] on mat-icon "arrow_right" at bounding box center [112, 105] width 14 height 14
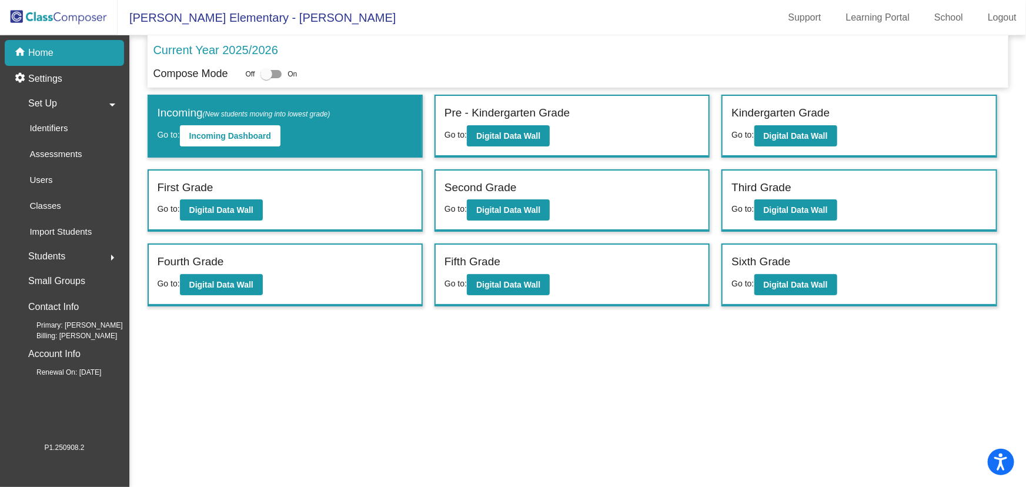
click at [108, 101] on mat-icon "arrow_drop_down" at bounding box center [112, 105] width 14 height 14
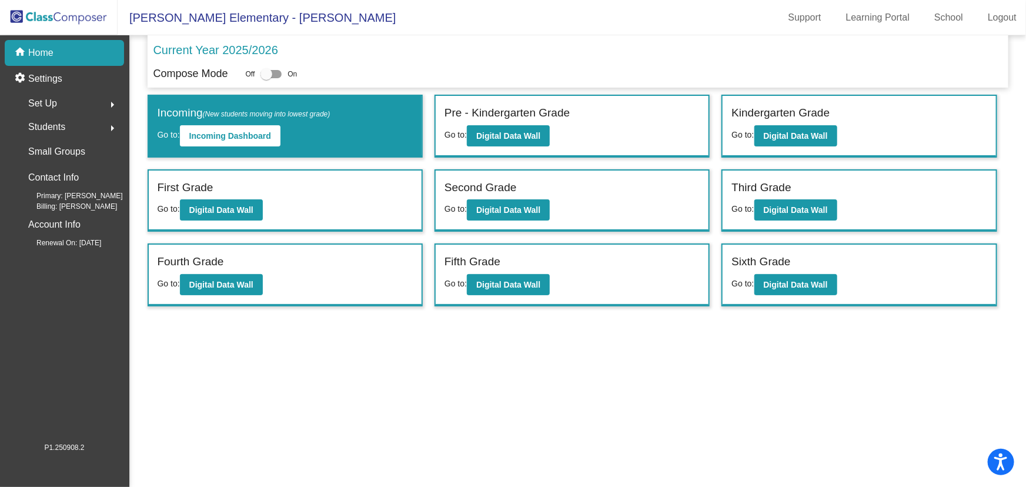
click at [109, 129] on mat-icon "arrow_right" at bounding box center [112, 128] width 14 height 14
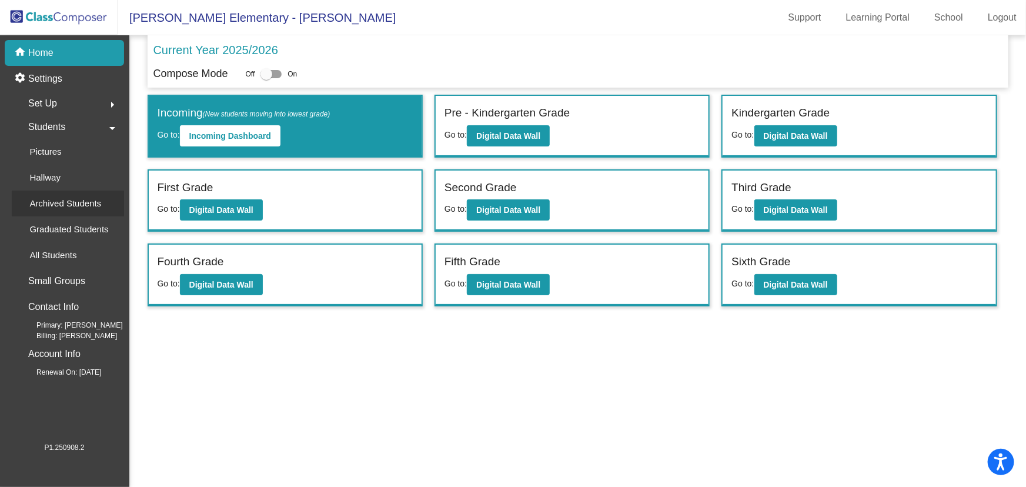
click at [65, 200] on p "Archived Students" at bounding box center [65, 203] width 72 height 14
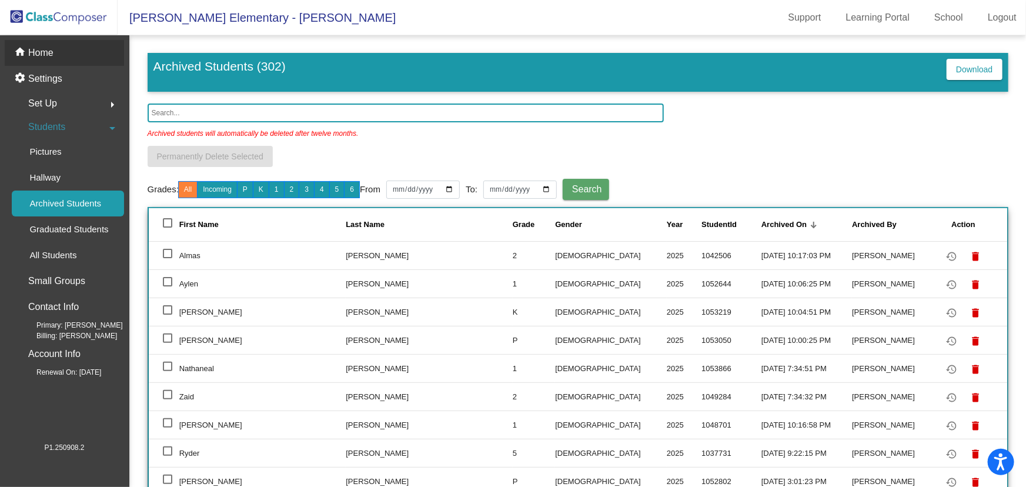
click at [50, 52] on p "Home" at bounding box center [40, 53] width 25 height 14
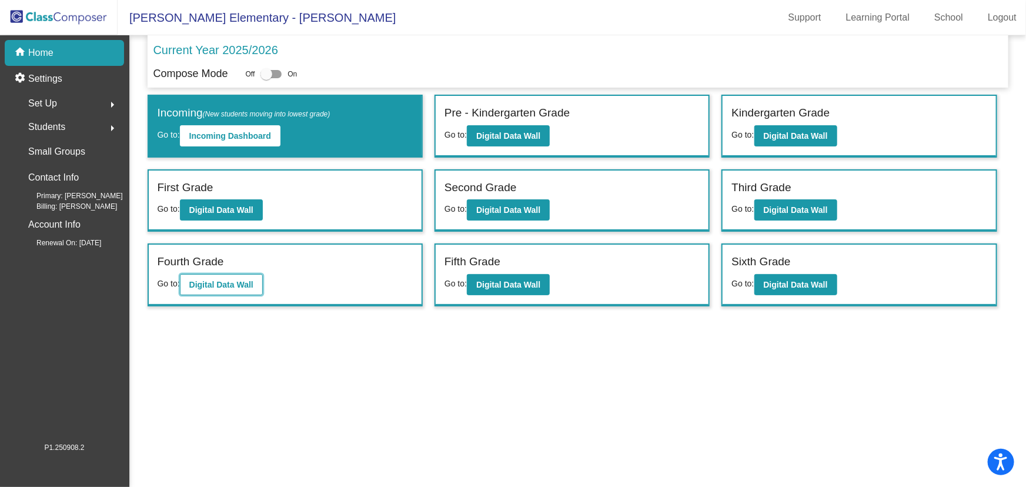
click at [232, 274] on button "Digital Data Wall" at bounding box center [221, 284] width 83 height 21
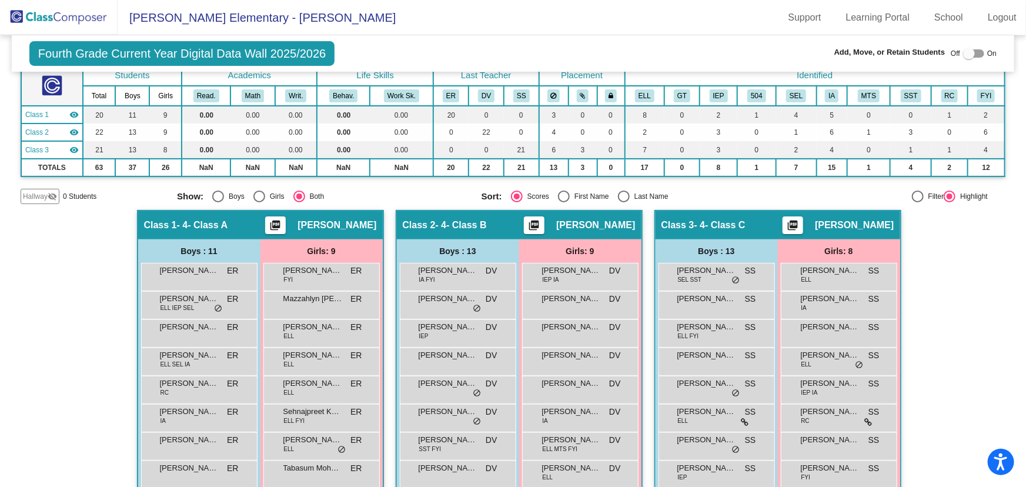
scroll to position [181, 0]
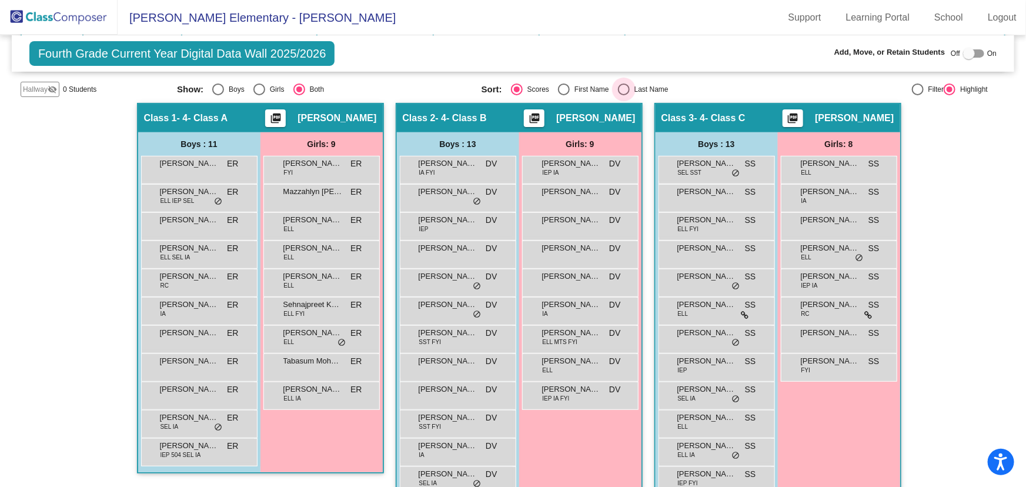
click at [621, 86] on div "Select an option" at bounding box center [624, 89] width 12 height 12
click at [623, 95] on input "Last Name" at bounding box center [623, 95] width 1 height 1
radio input "true"
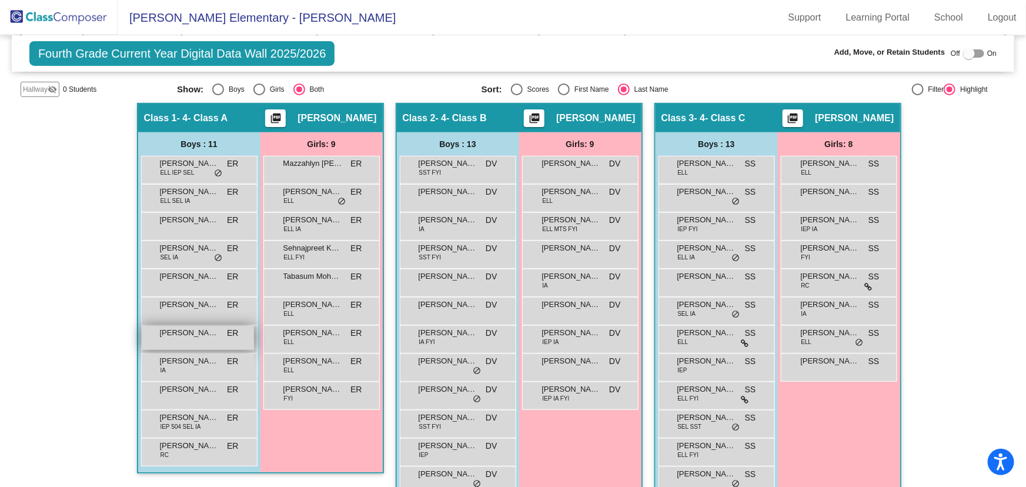
click at [196, 328] on span "[PERSON_NAME]" at bounding box center [189, 333] width 59 height 12
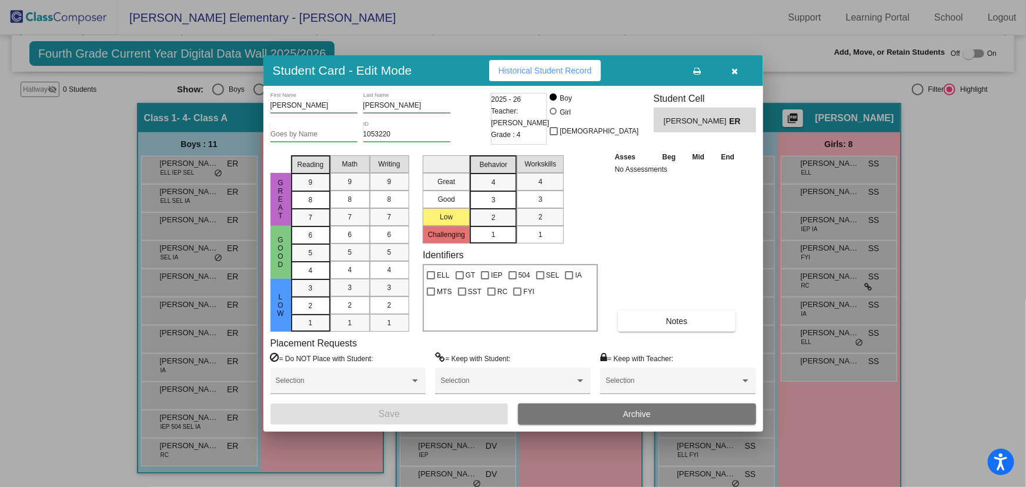
click at [608, 417] on button "Archive" at bounding box center [637, 413] width 238 height 21
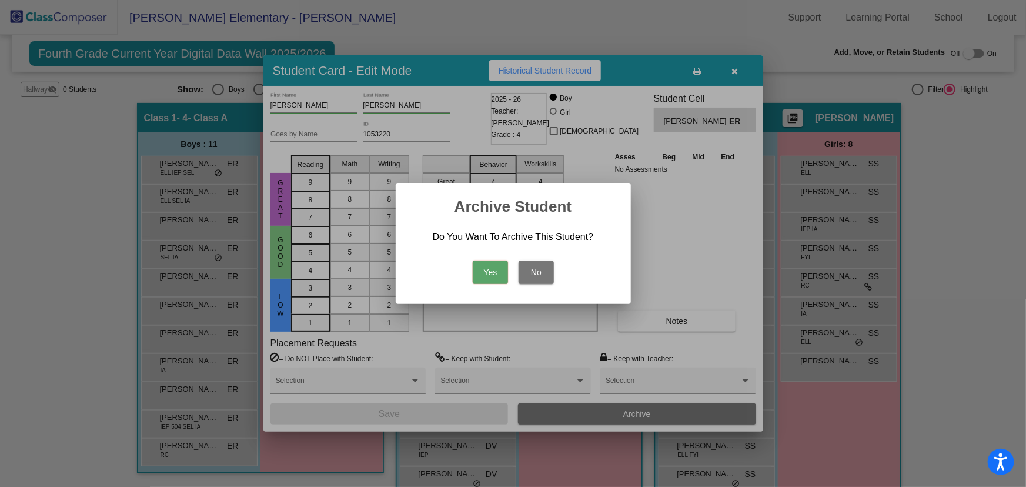
click at [496, 272] on button "Yes" at bounding box center [490, 272] width 35 height 24
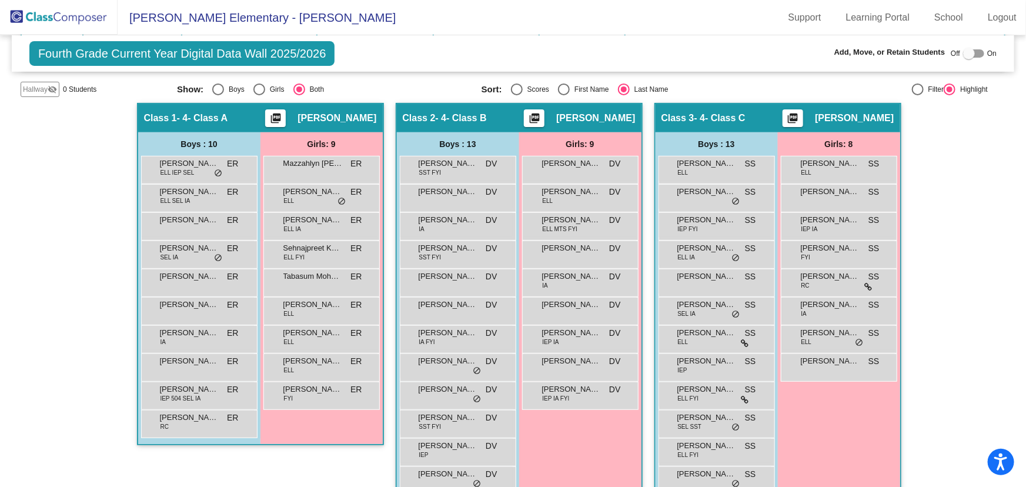
click at [63, 25] on img at bounding box center [59, 17] width 118 height 35
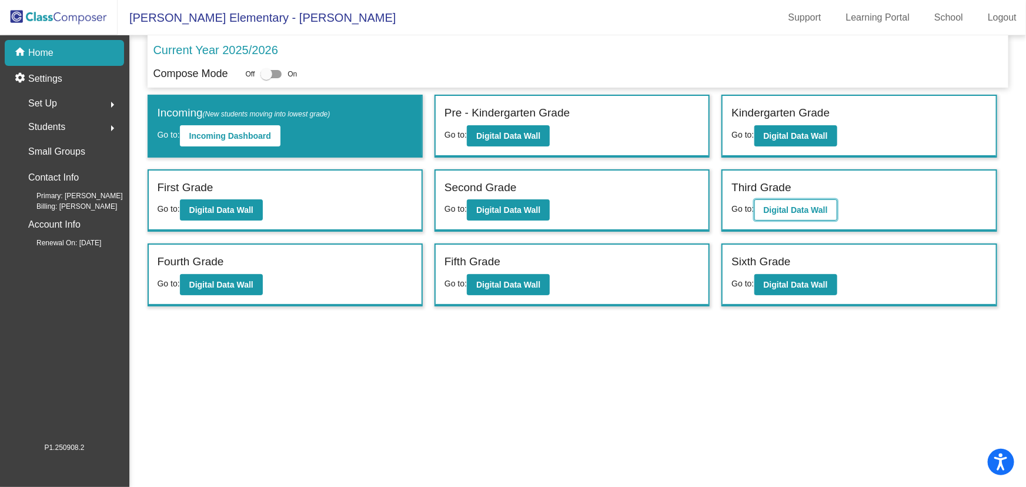
click at [780, 210] on b "Digital Data Wall" at bounding box center [796, 209] width 64 height 9
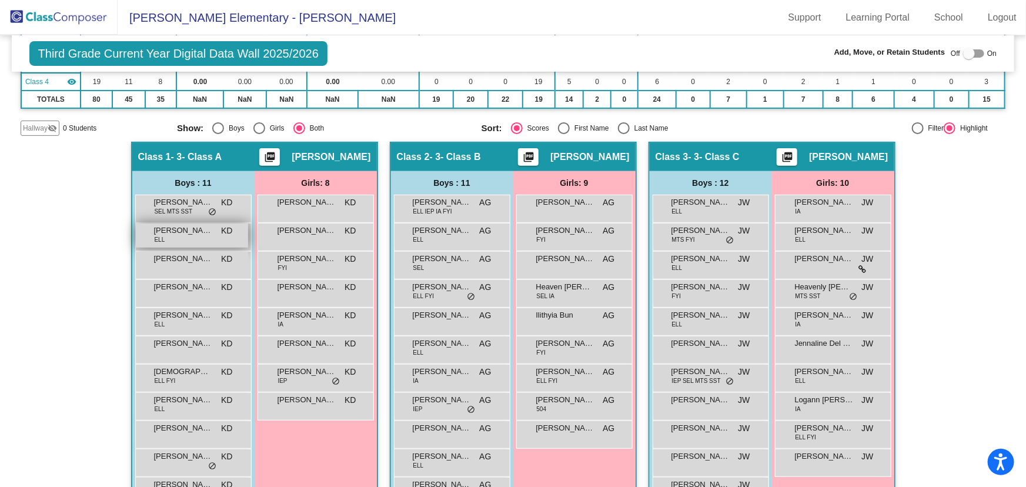
scroll to position [213, 0]
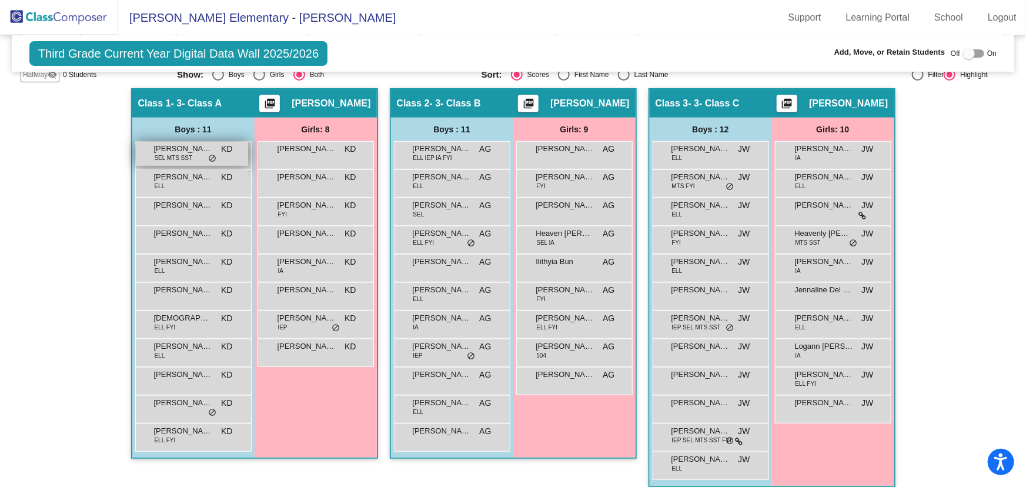
click at [192, 148] on span "[PERSON_NAME]" at bounding box center [183, 149] width 59 height 12
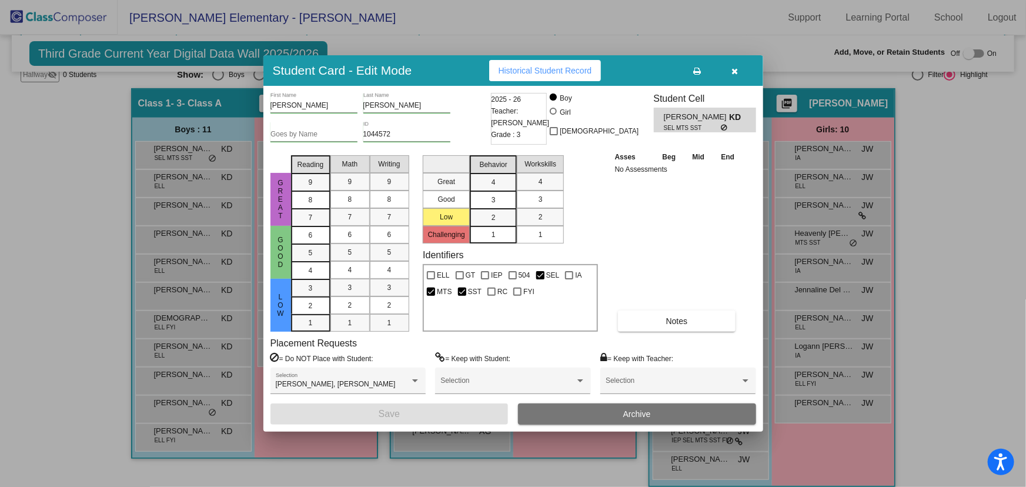
click at [645, 409] on span "Archive" at bounding box center [637, 413] width 28 height 9
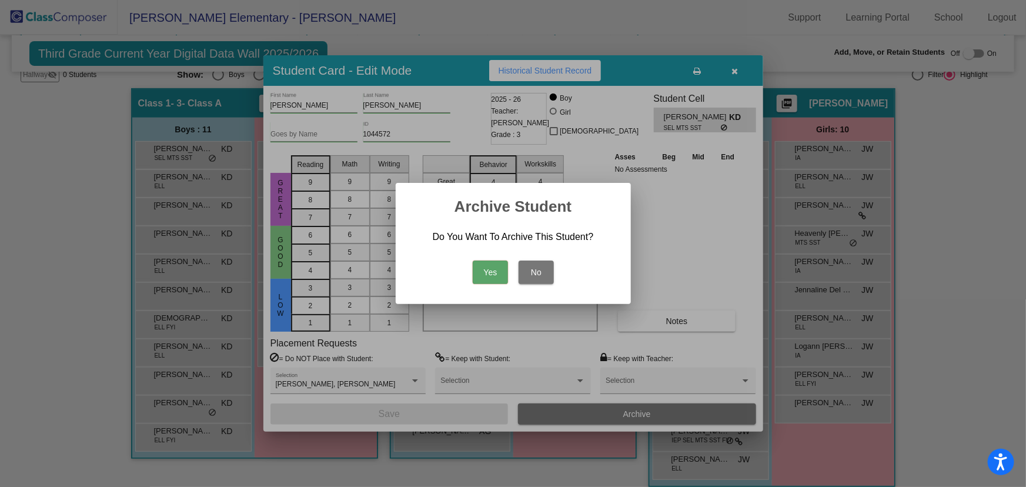
click at [494, 260] on button "Yes" at bounding box center [490, 272] width 35 height 24
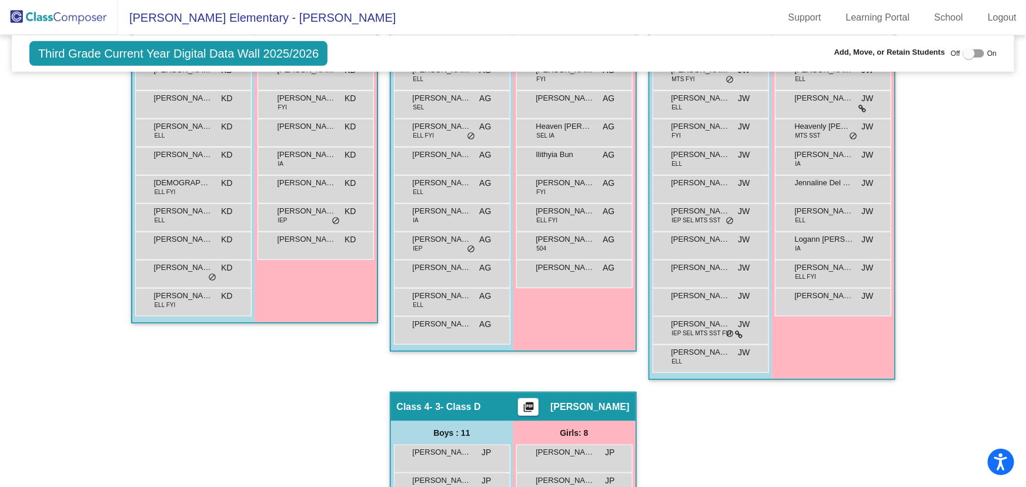
scroll to position [160, 0]
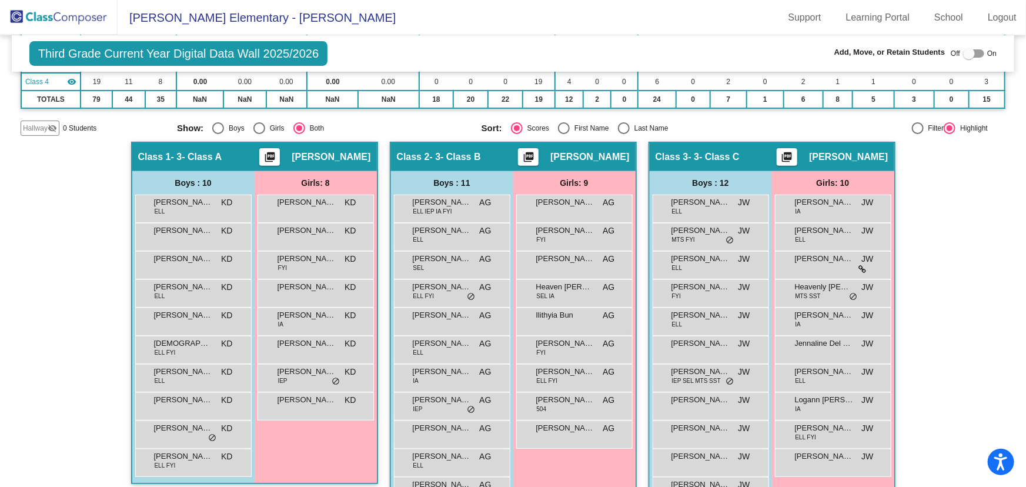
click at [79, 17] on img at bounding box center [59, 17] width 118 height 35
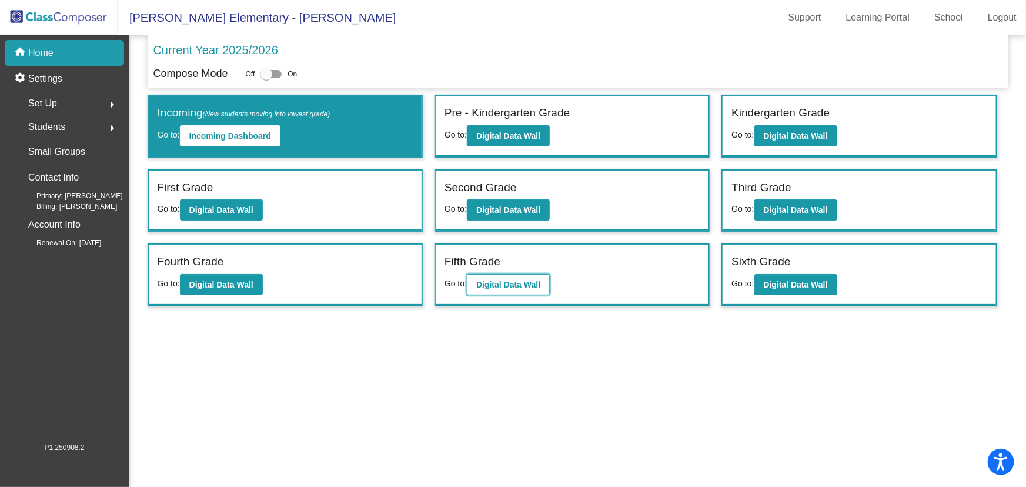
click at [505, 288] on button "Digital Data Wall" at bounding box center [508, 284] width 83 height 21
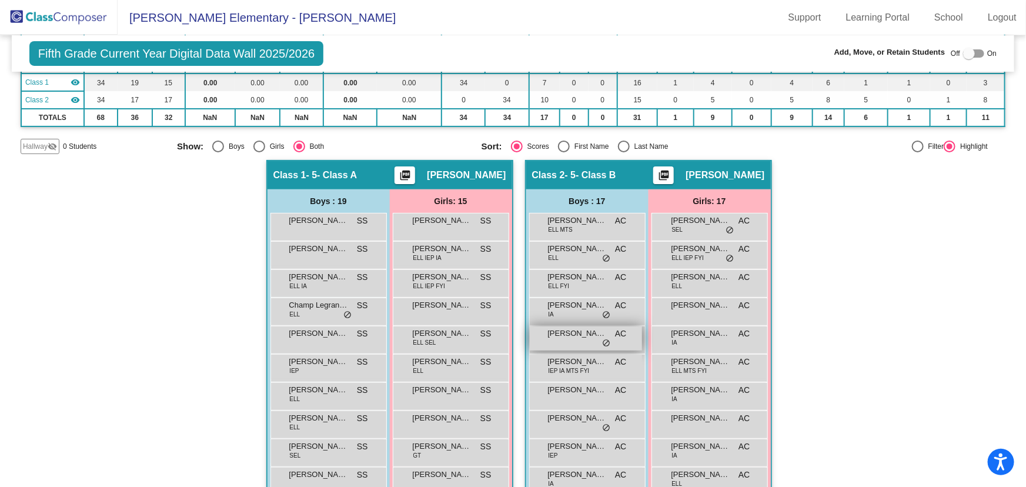
scroll to position [160, 0]
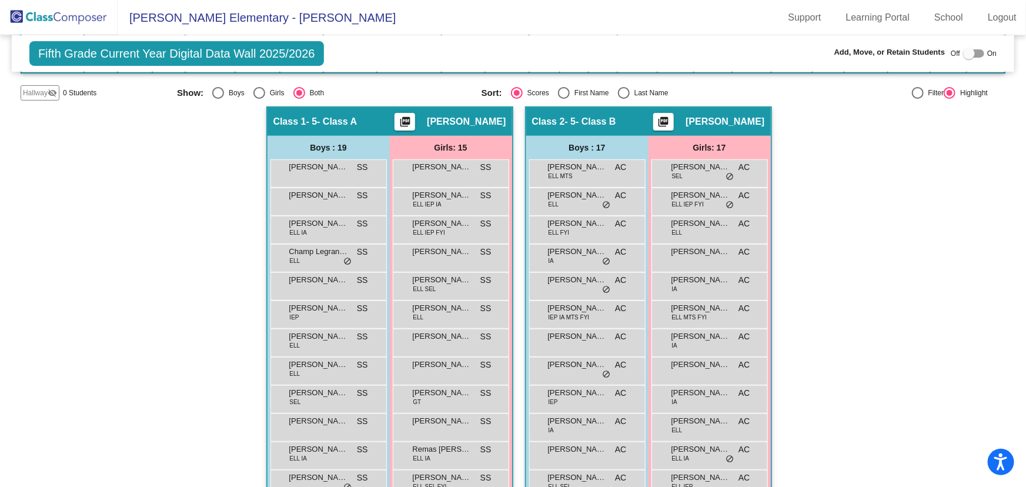
click at [73, 14] on img at bounding box center [59, 17] width 118 height 35
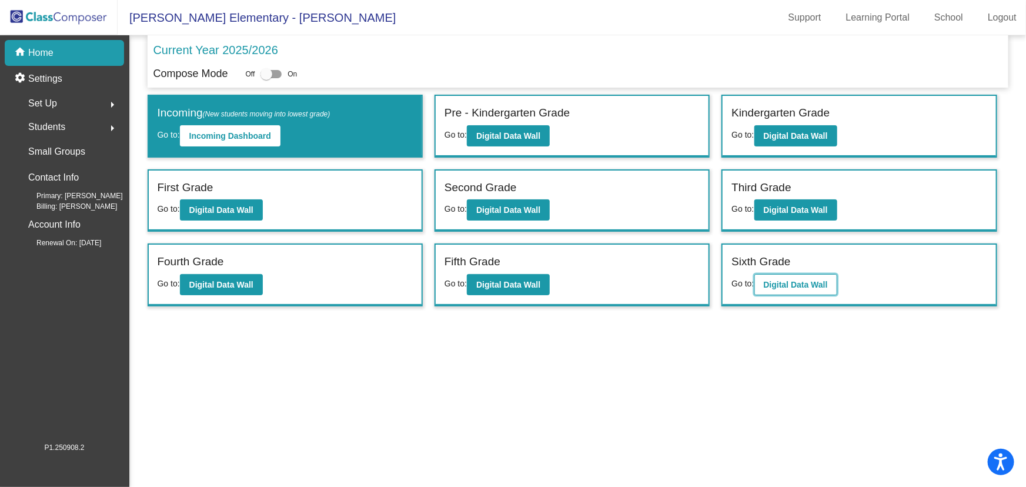
click at [794, 280] on b "Digital Data Wall" at bounding box center [796, 284] width 64 height 9
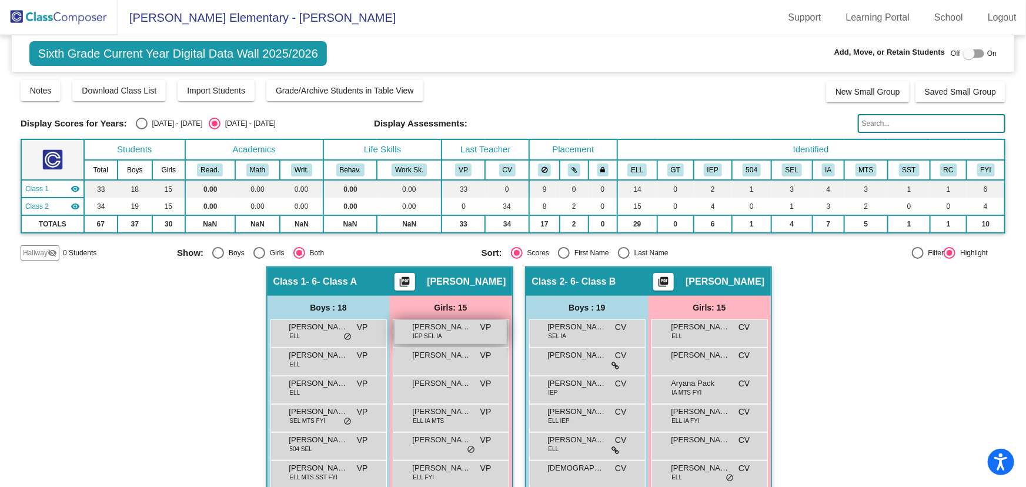
drag, startPoint x: 918, startPoint y: 361, endPoint x: 487, endPoint y: 339, distance: 431.4
click at [82, 12] on img at bounding box center [59, 17] width 118 height 35
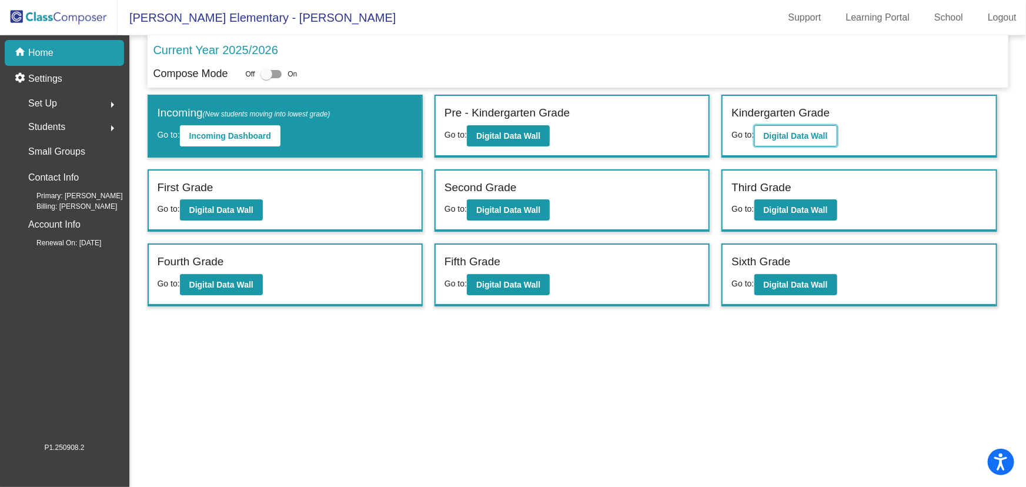
click at [796, 140] on b "Digital Data Wall" at bounding box center [796, 135] width 64 height 9
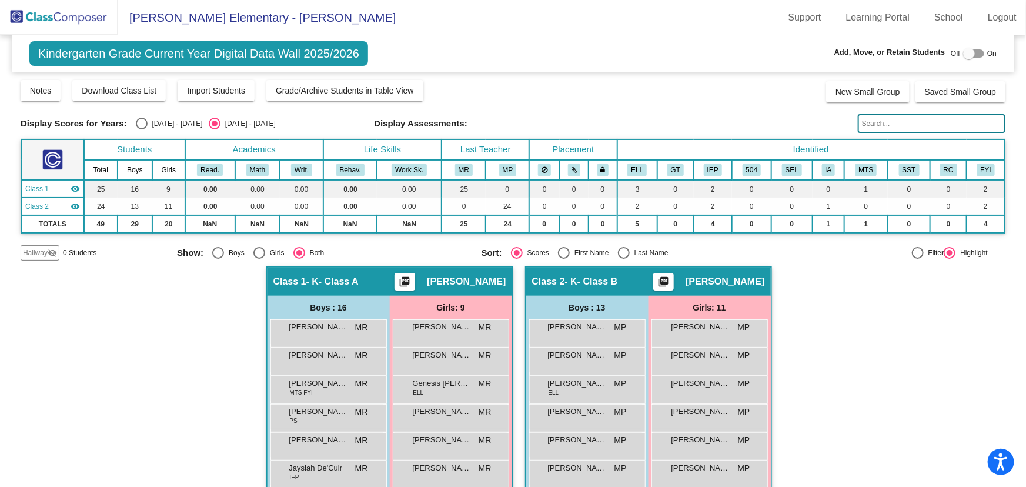
click at [49, 12] on img at bounding box center [59, 17] width 118 height 35
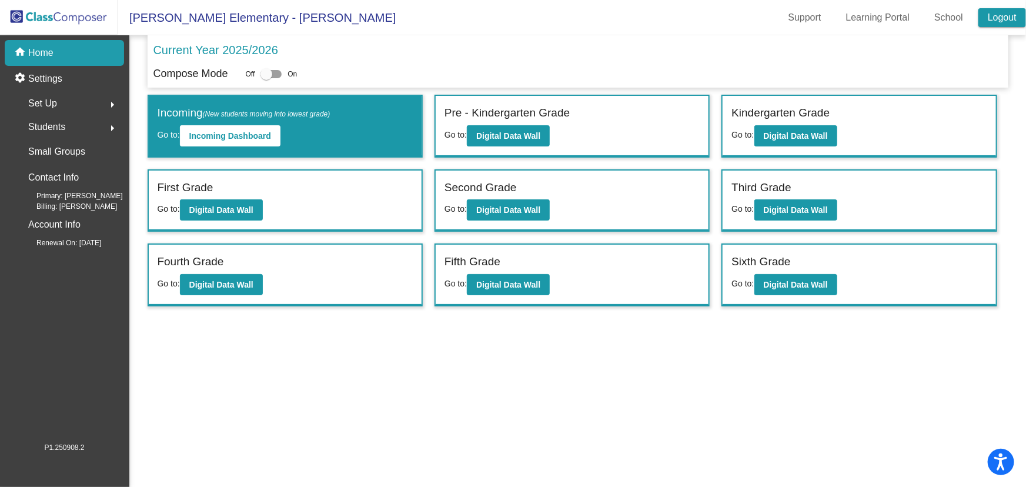
click at [999, 12] on link "Logout" at bounding box center [1002, 17] width 48 height 19
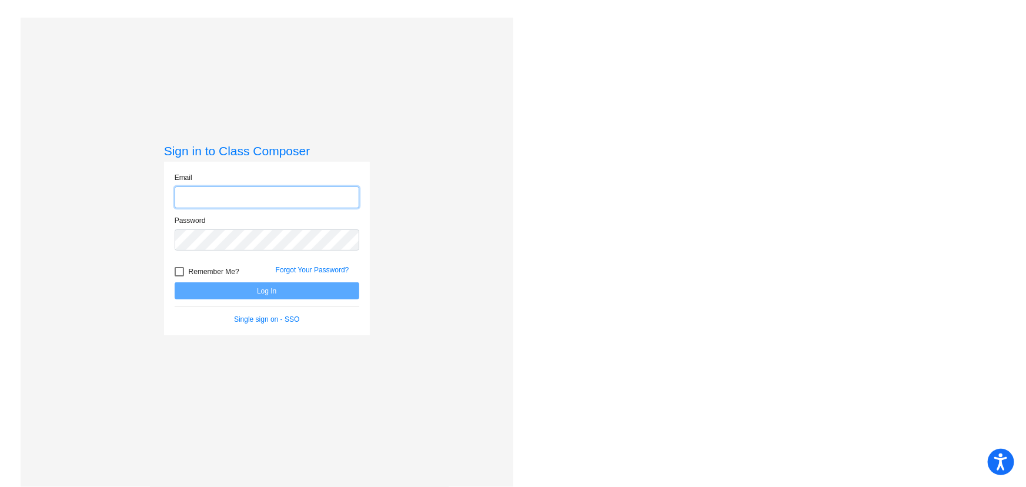
type input "[EMAIL_ADDRESS][DOMAIN_NAME]"
